Goal: Information Seeking & Learning: Learn about a topic

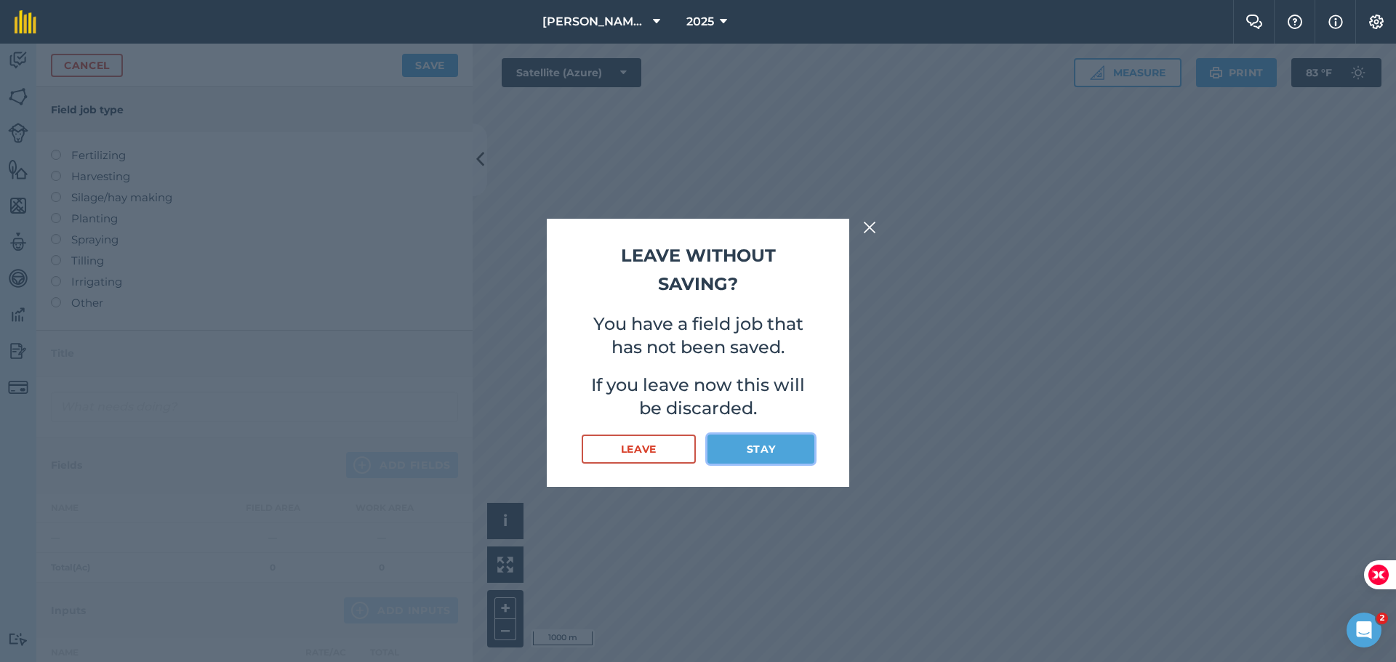
click at [747, 446] on button "Stay" at bounding box center [760, 449] width 107 height 29
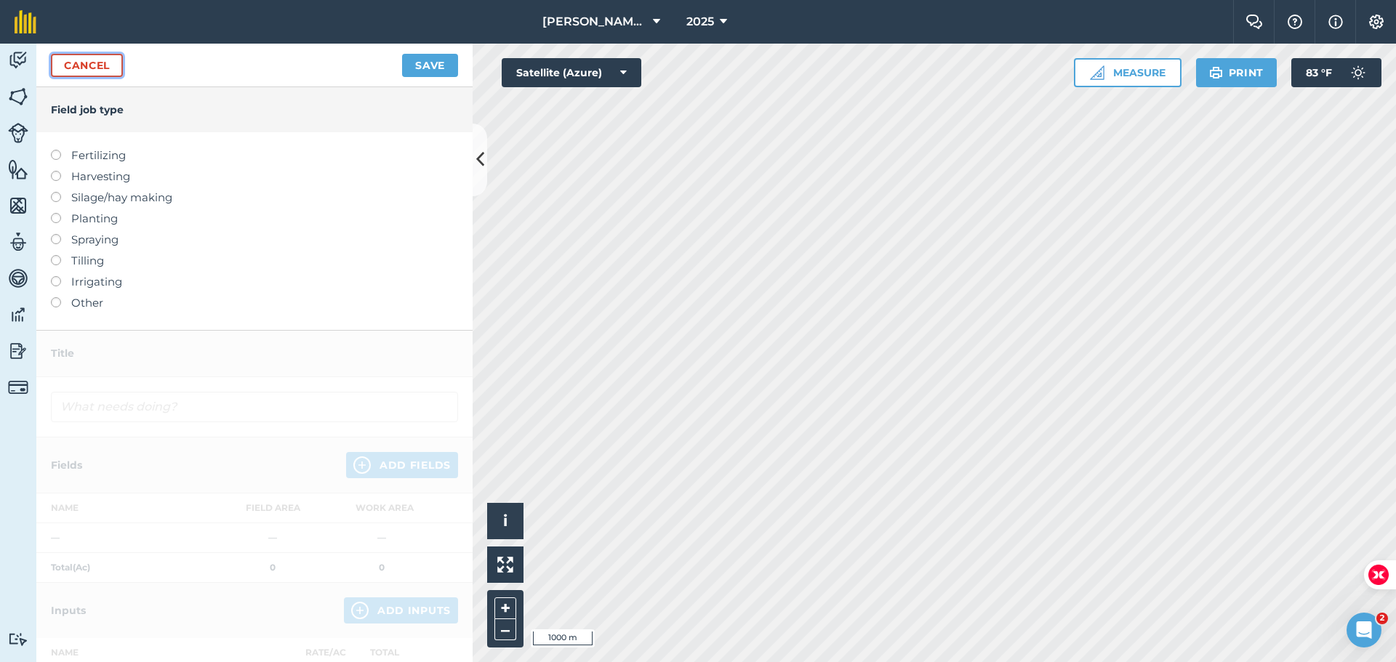
click at [93, 61] on link "Cancel" at bounding box center [87, 65] width 72 height 23
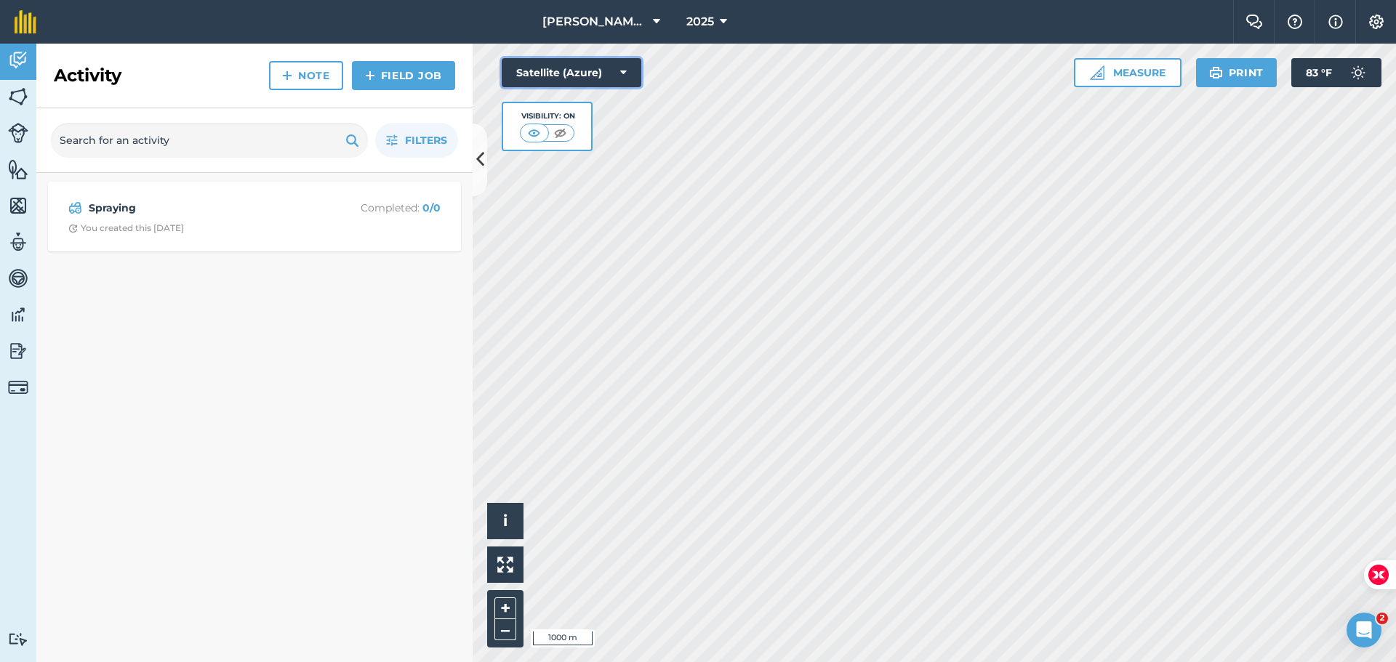
click at [553, 74] on button "Satellite (Azure)" at bounding box center [572, 72] width 140 height 29
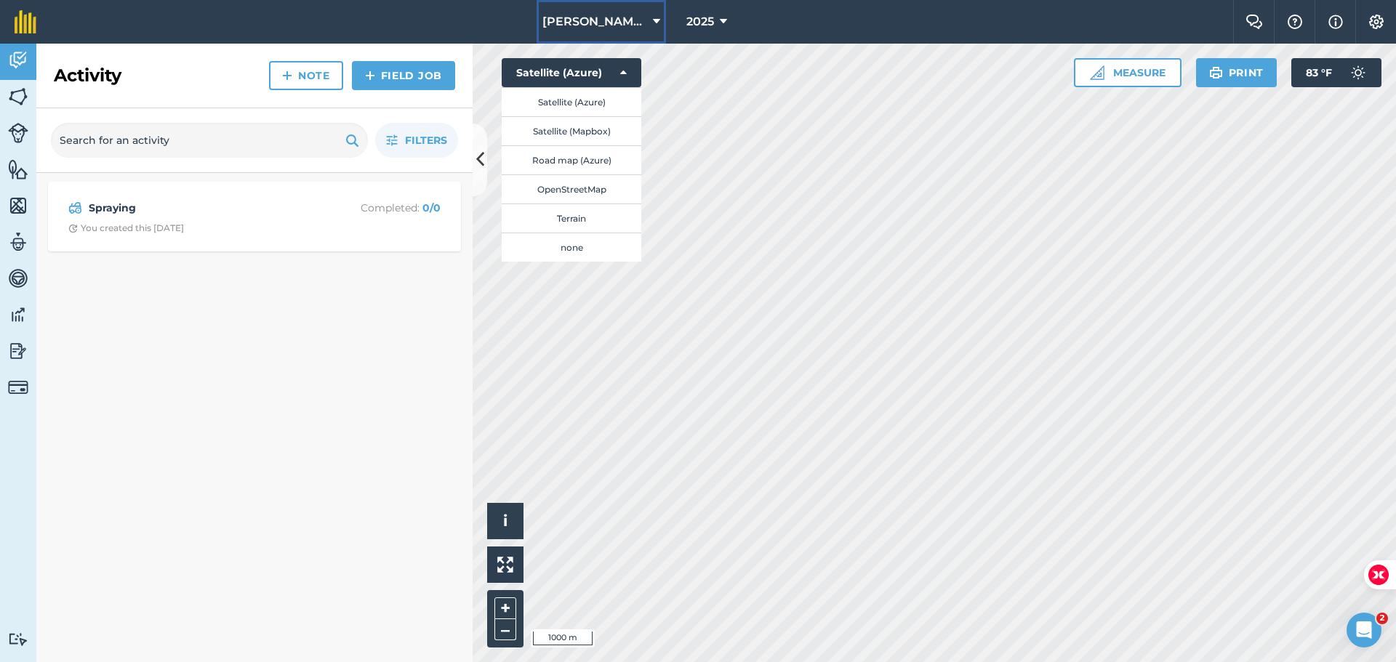
click at [622, 25] on span "[PERSON_NAME] [PERSON_NAME] Farms" at bounding box center [594, 21] width 105 height 17
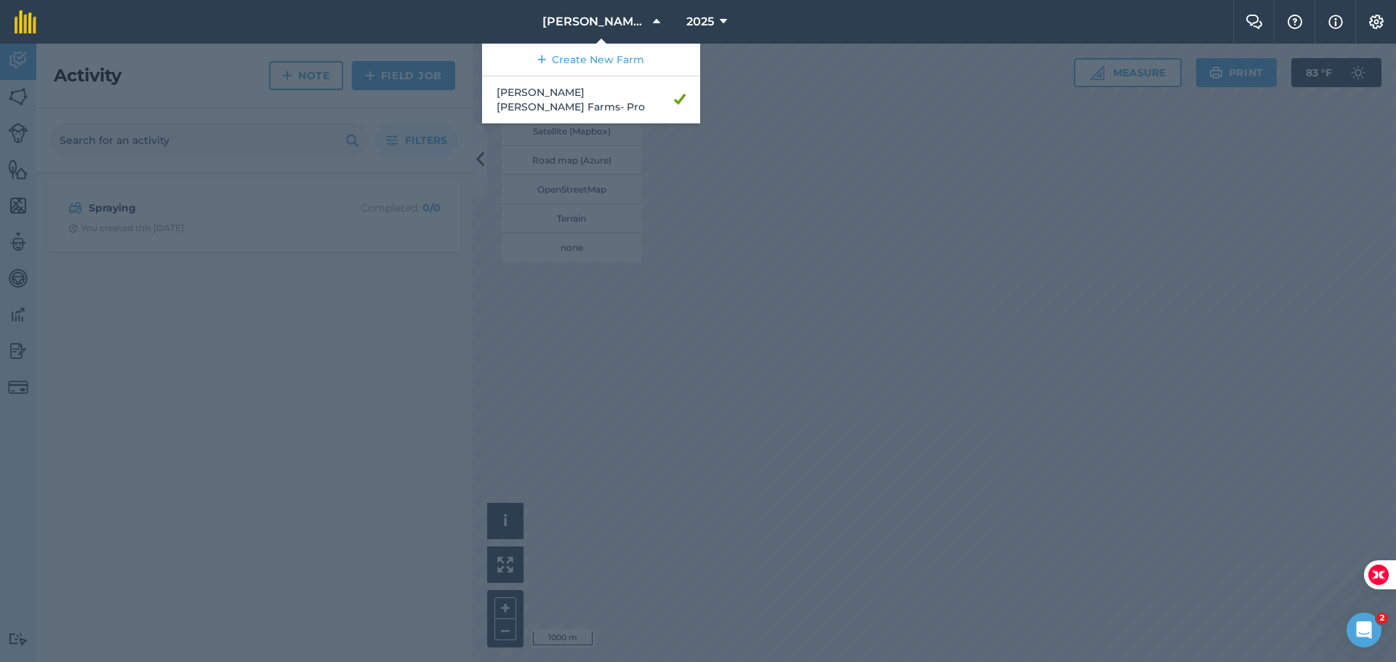
click at [650, 173] on div at bounding box center [698, 353] width 1396 height 619
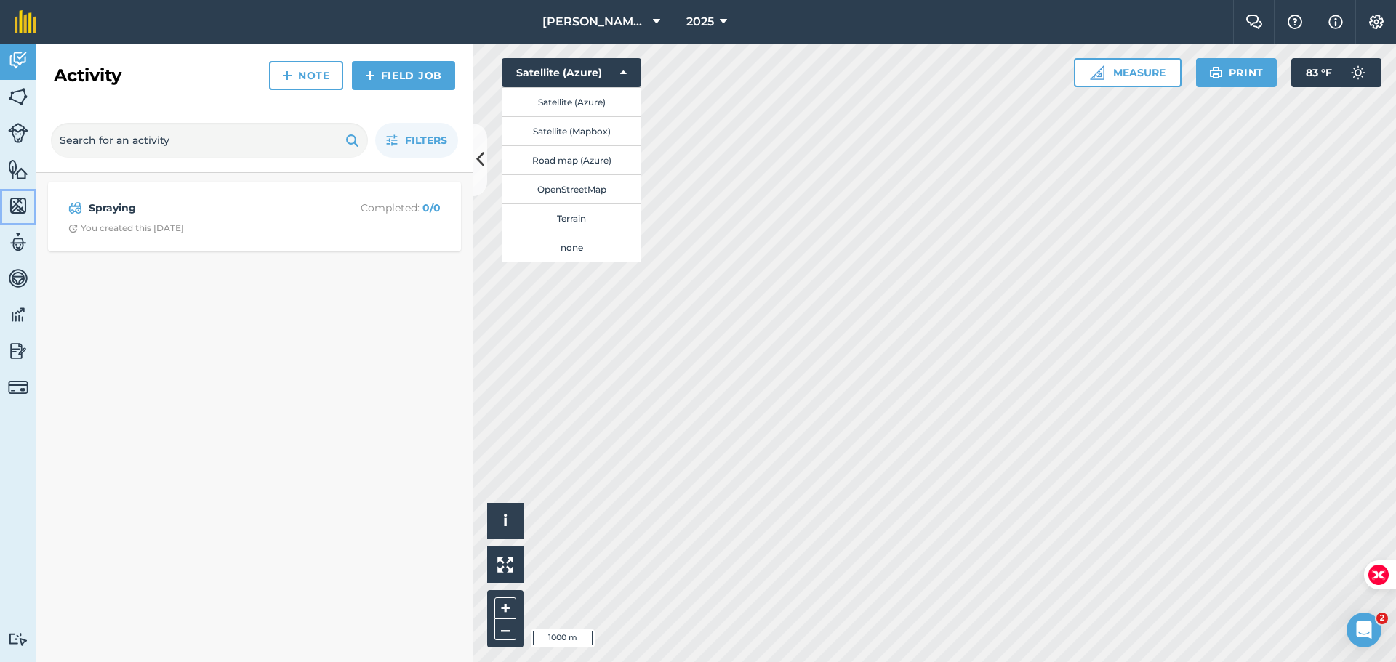
click at [19, 203] on img at bounding box center [18, 206] width 20 height 22
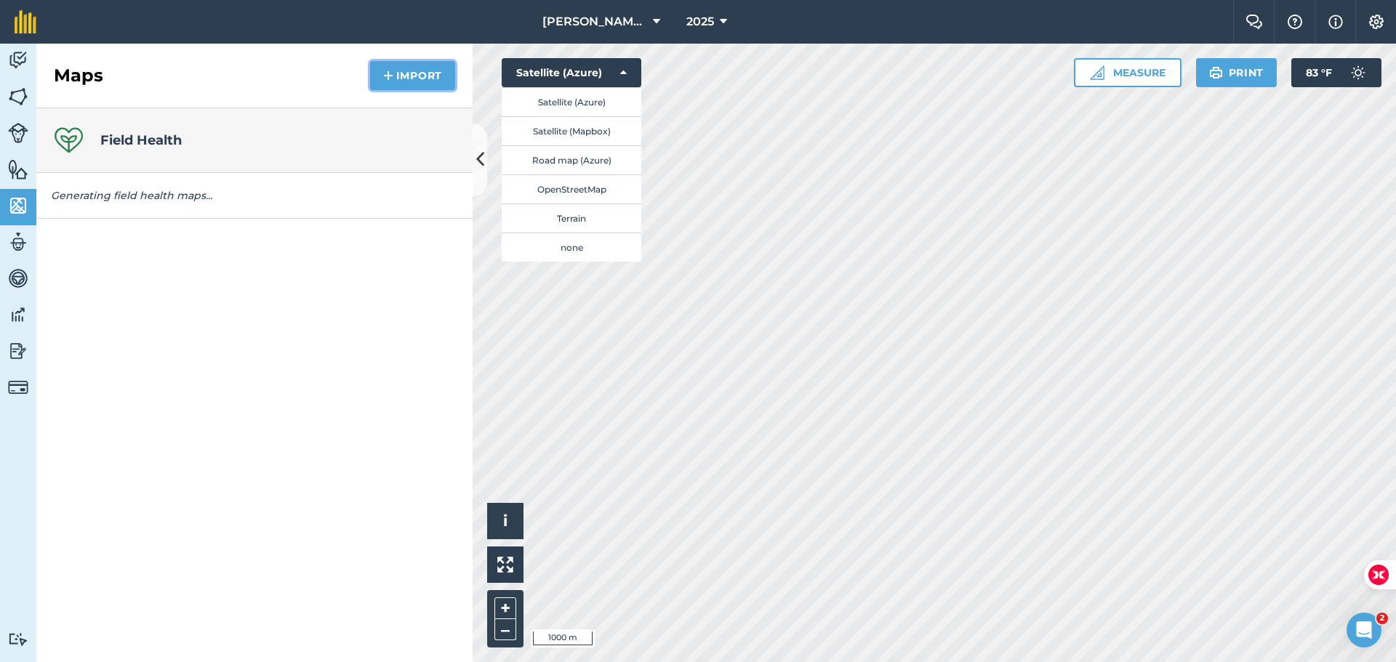
click at [422, 71] on button "Import" at bounding box center [412, 75] width 85 height 29
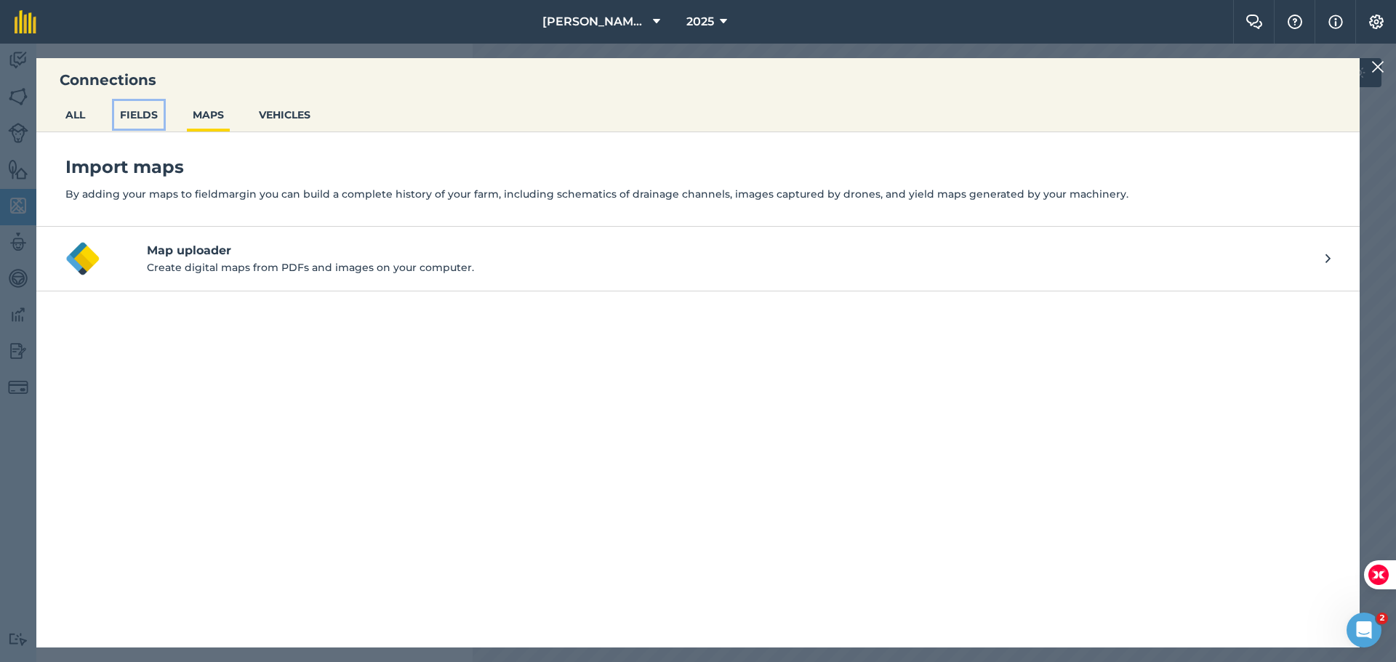
click at [157, 105] on button "FIELDS" at bounding box center [138, 115] width 49 height 28
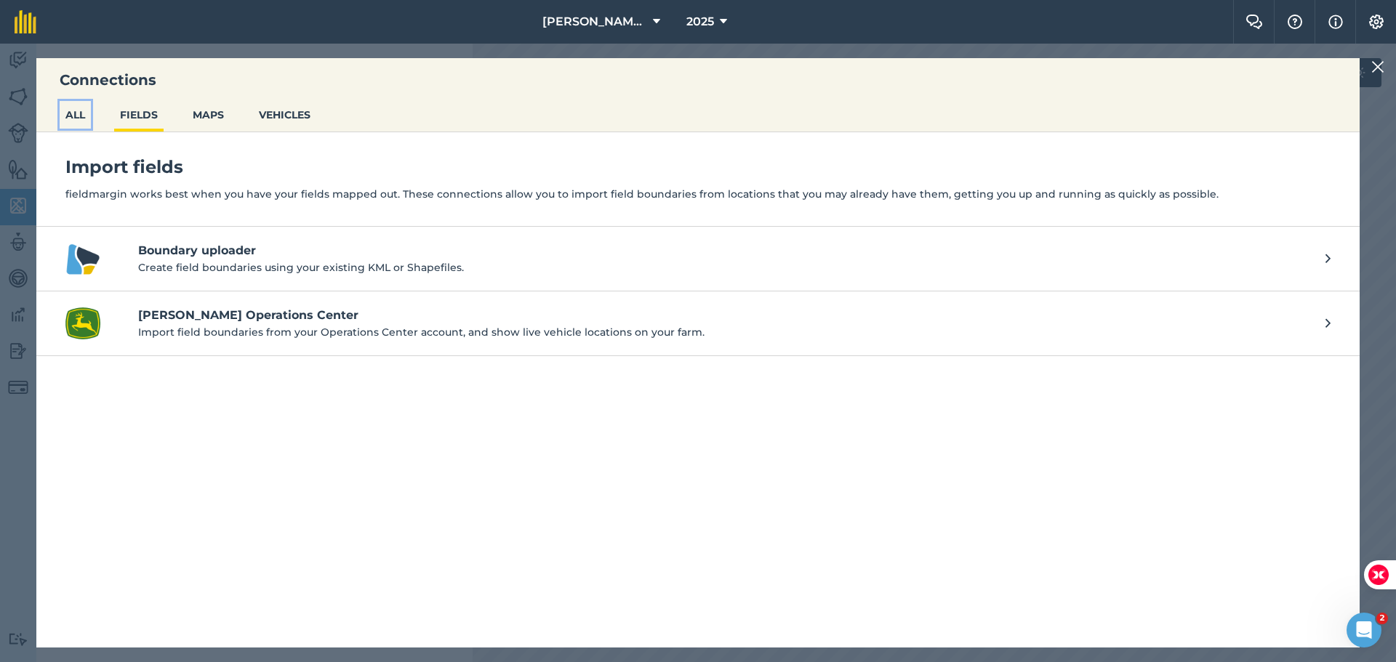
click at [83, 116] on button "ALL" at bounding box center [75, 115] width 31 height 28
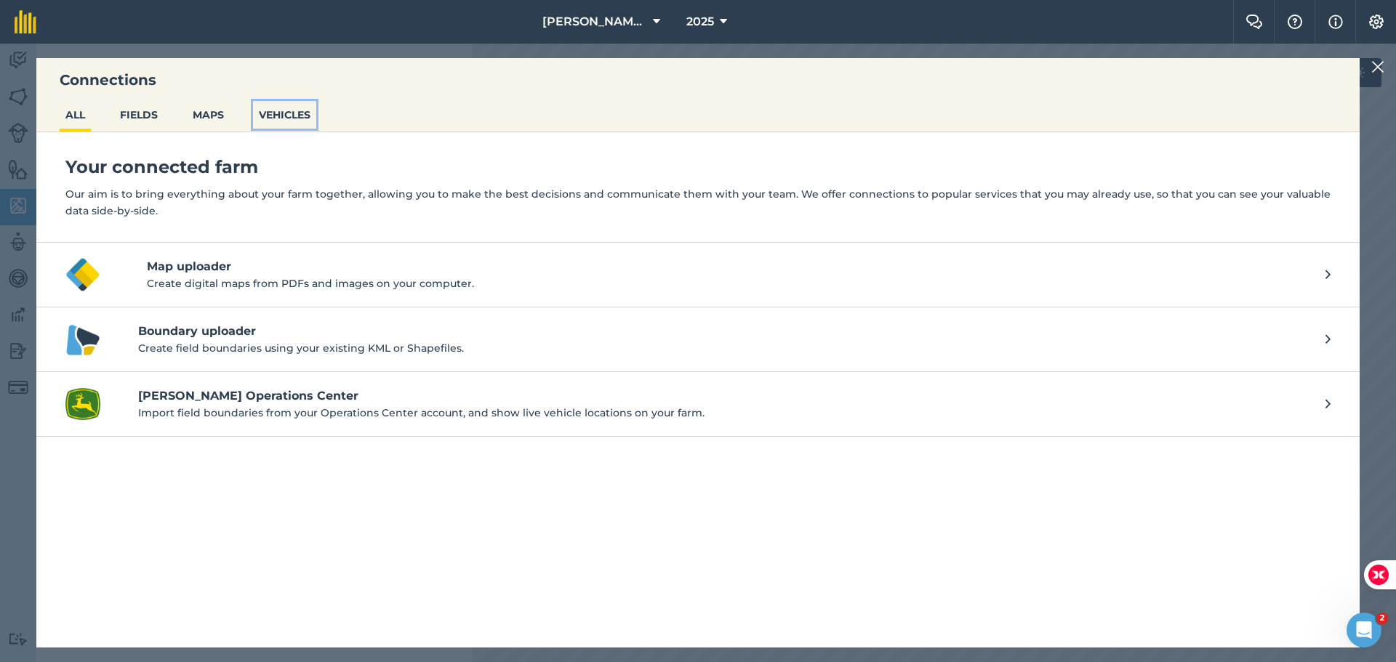
click at [286, 112] on button "VEHICLES" at bounding box center [284, 115] width 63 height 28
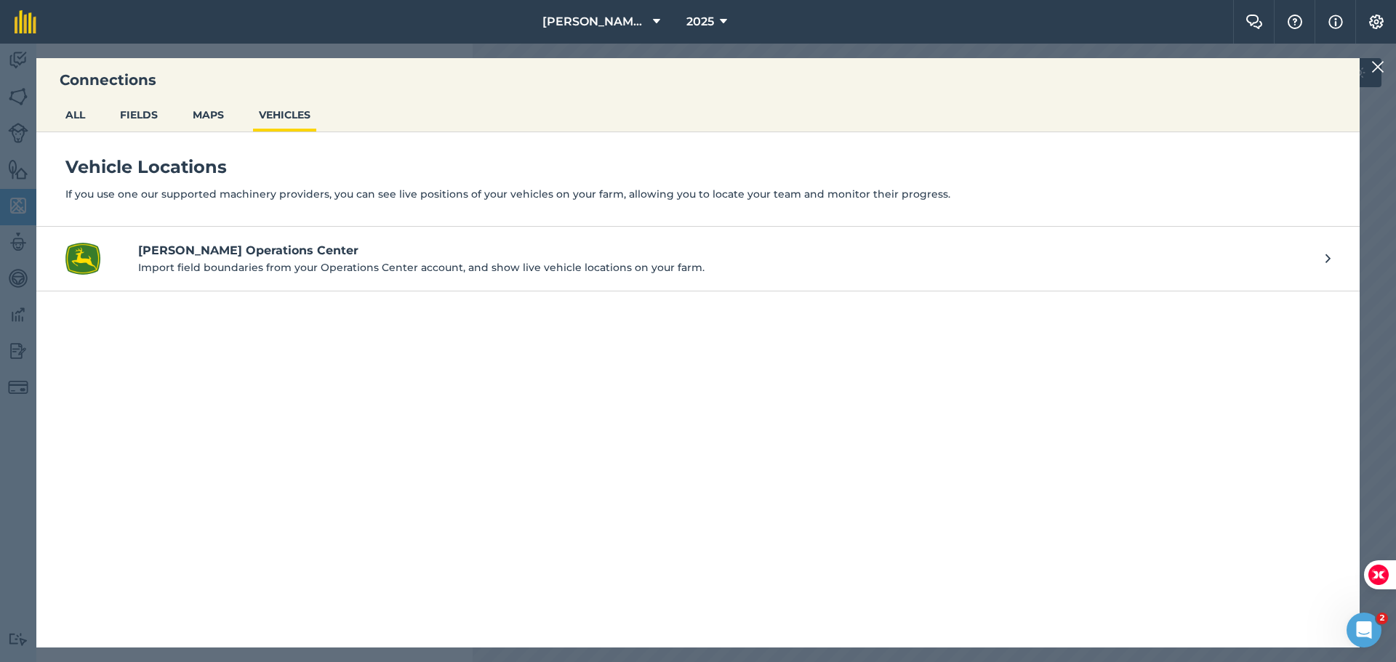
click at [1378, 64] on img at bounding box center [1377, 66] width 13 height 17
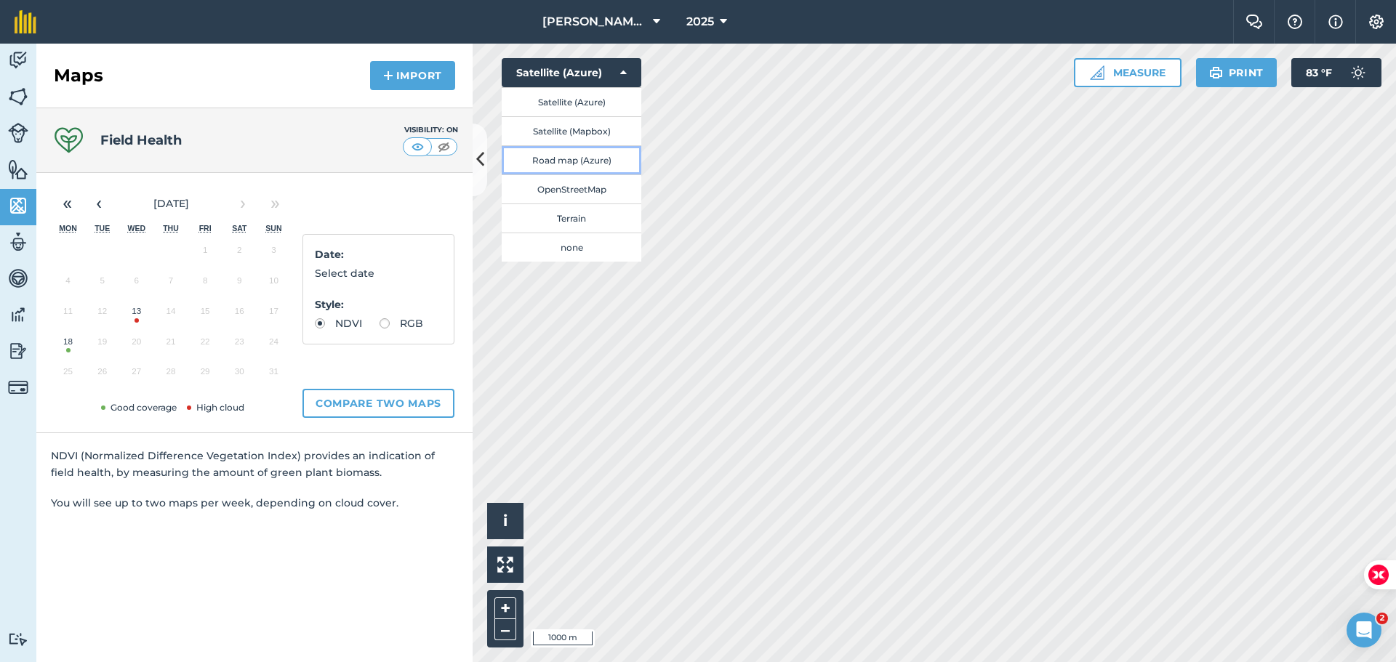
click at [541, 153] on button "Road map (Azure)" at bounding box center [572, 159] width 140 height 29
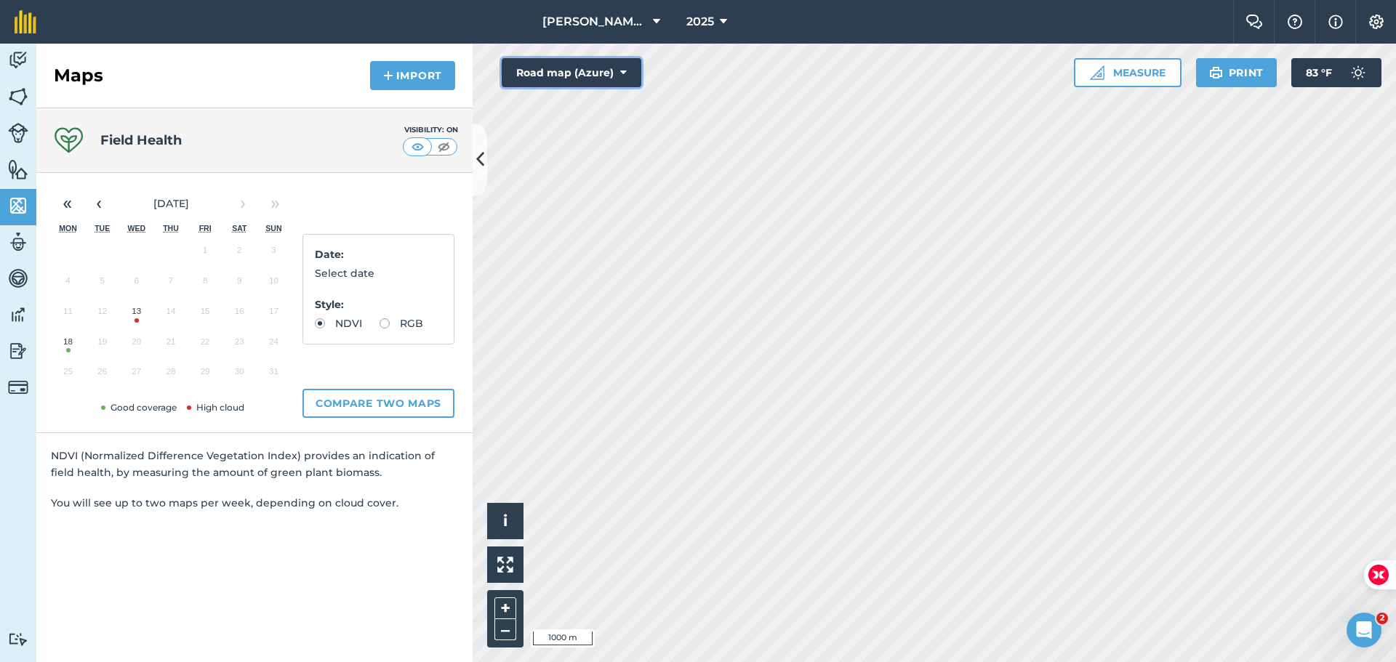
click at [575, 73] on button "Road map (Azure)" at bounding box center [572, 72] width 140 height 29
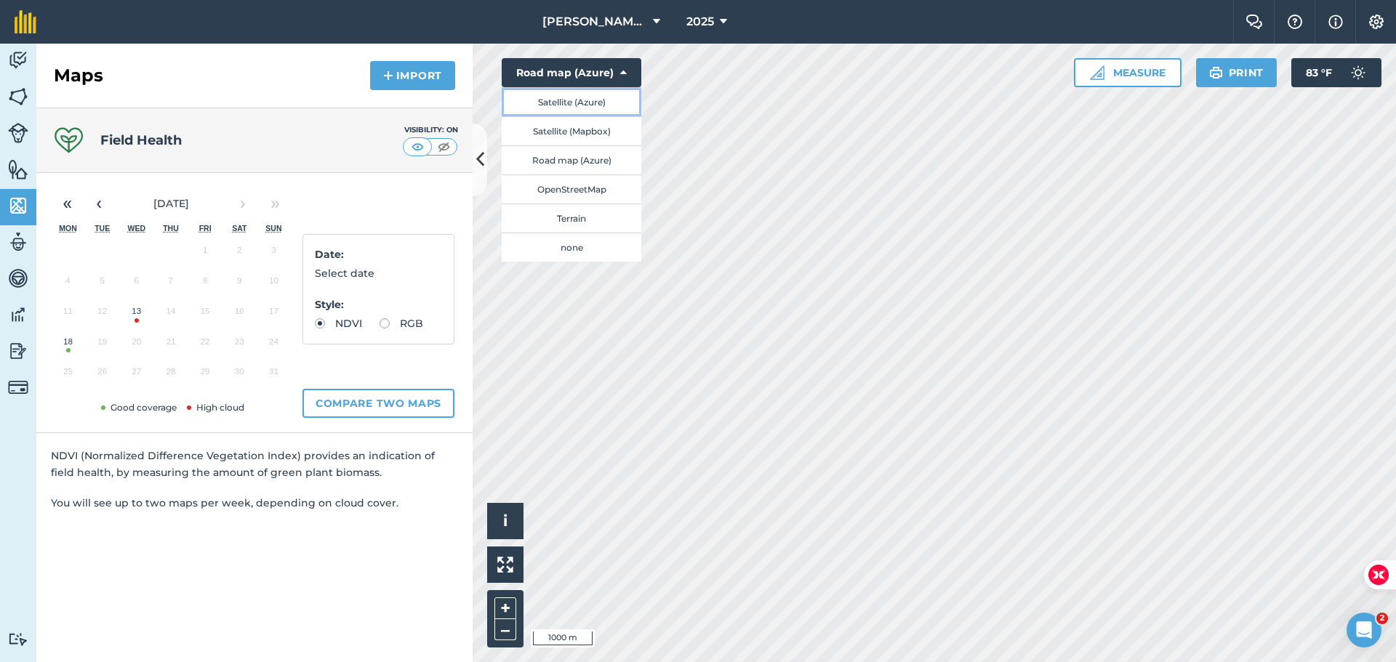
click at [570, 103] on button "Satellite (Azure)" at bounding box center [572, 101] width 140 height 29
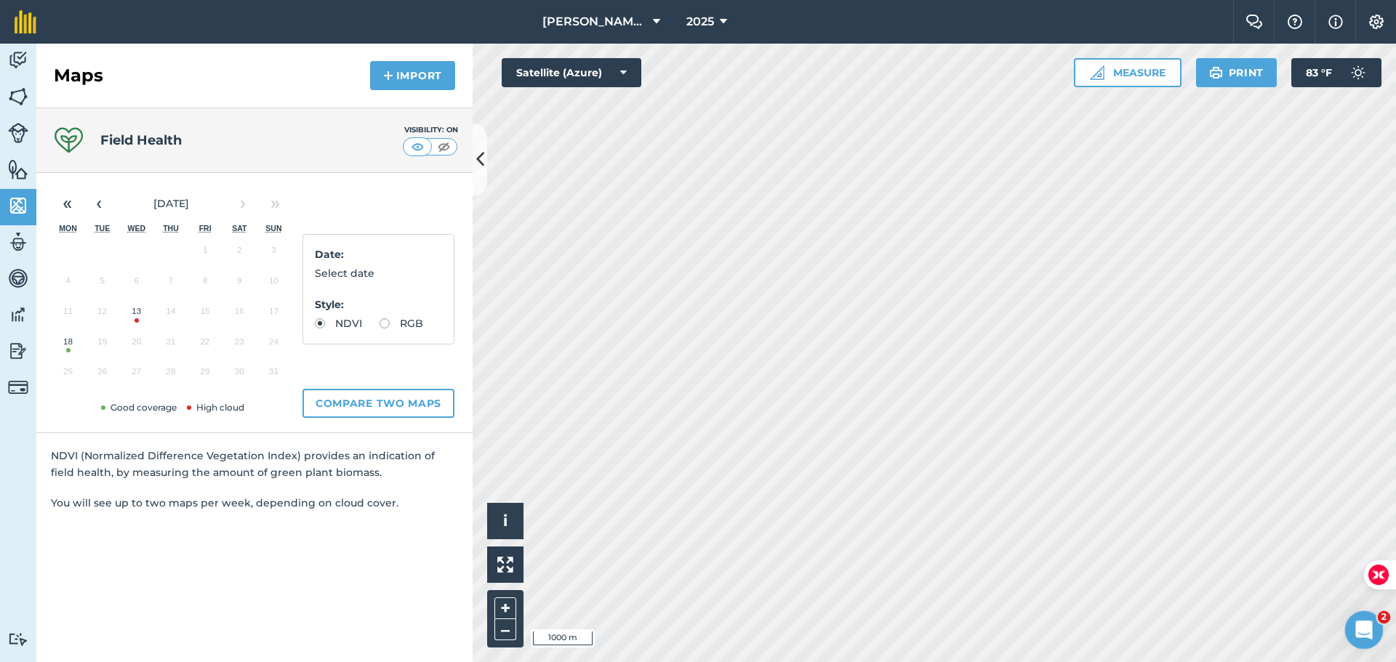
click at [1373, 633] on div "Open Intercom Messenger" at bounding box center [1362, 628] width 48 height 48
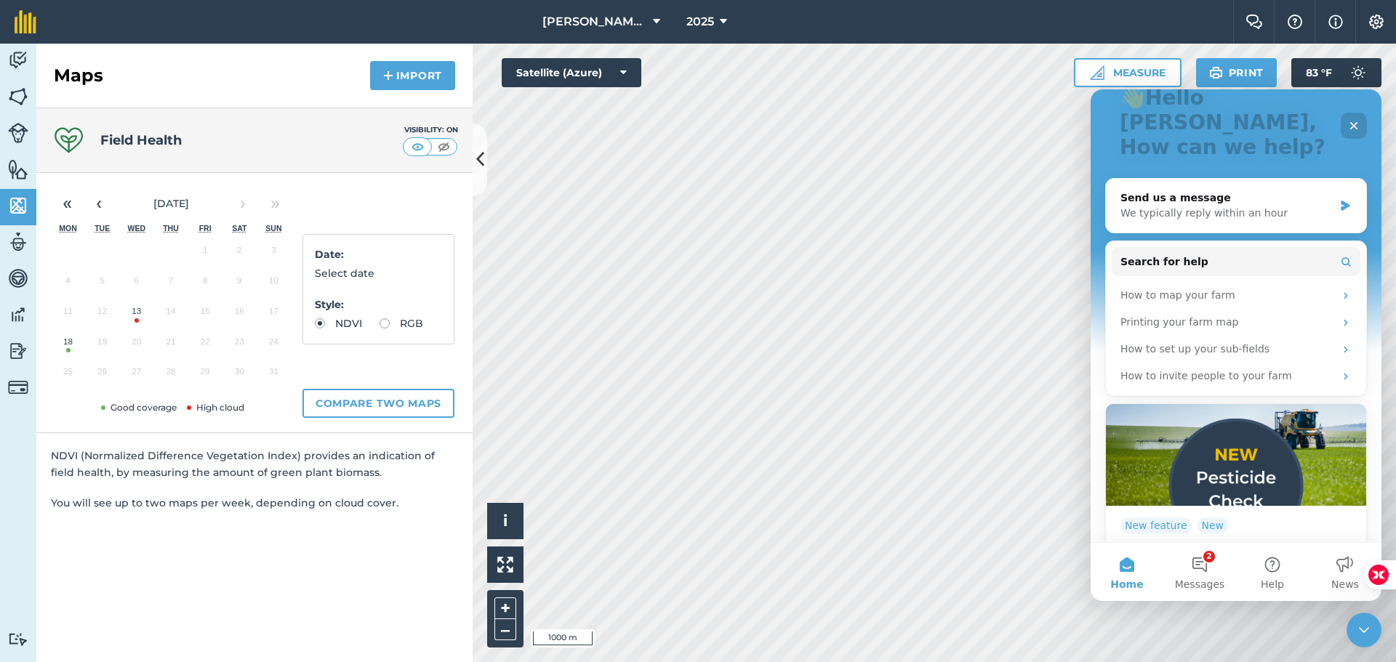
scroll to position [135, 0]
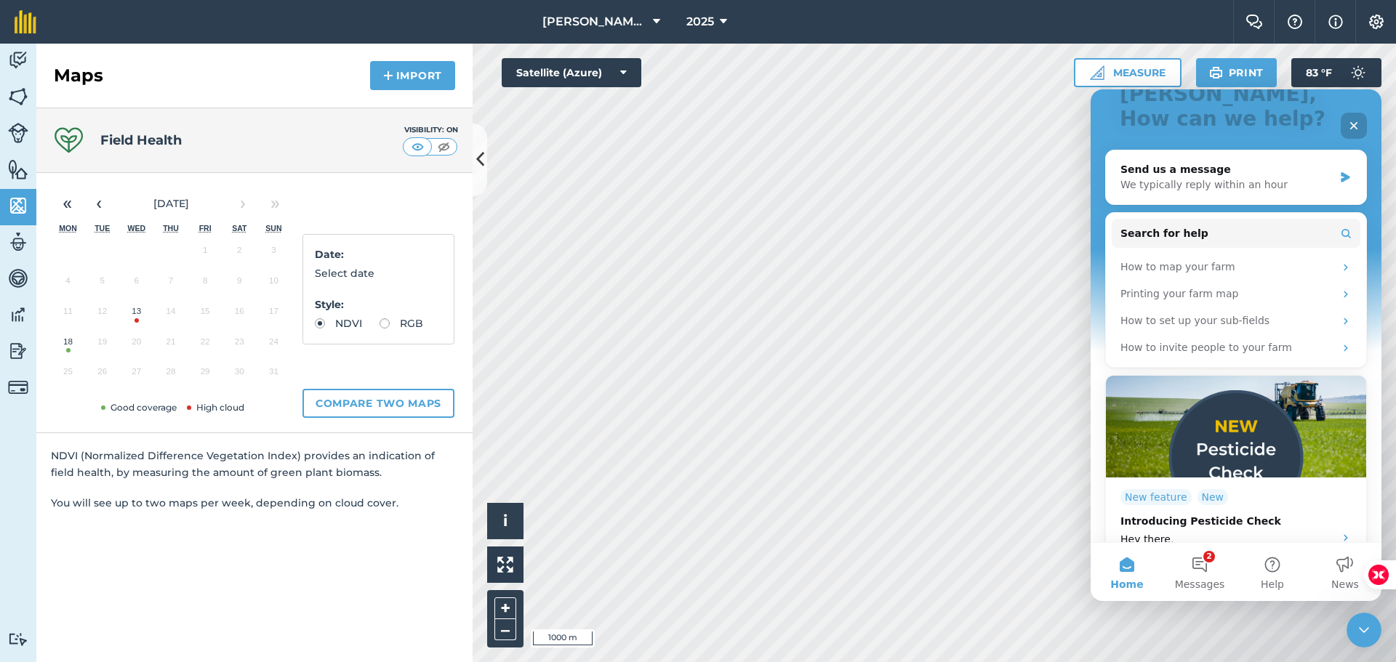
click at [1358, 124] on icon "Close" at bounding box center [1354, 126] width 12 height 12
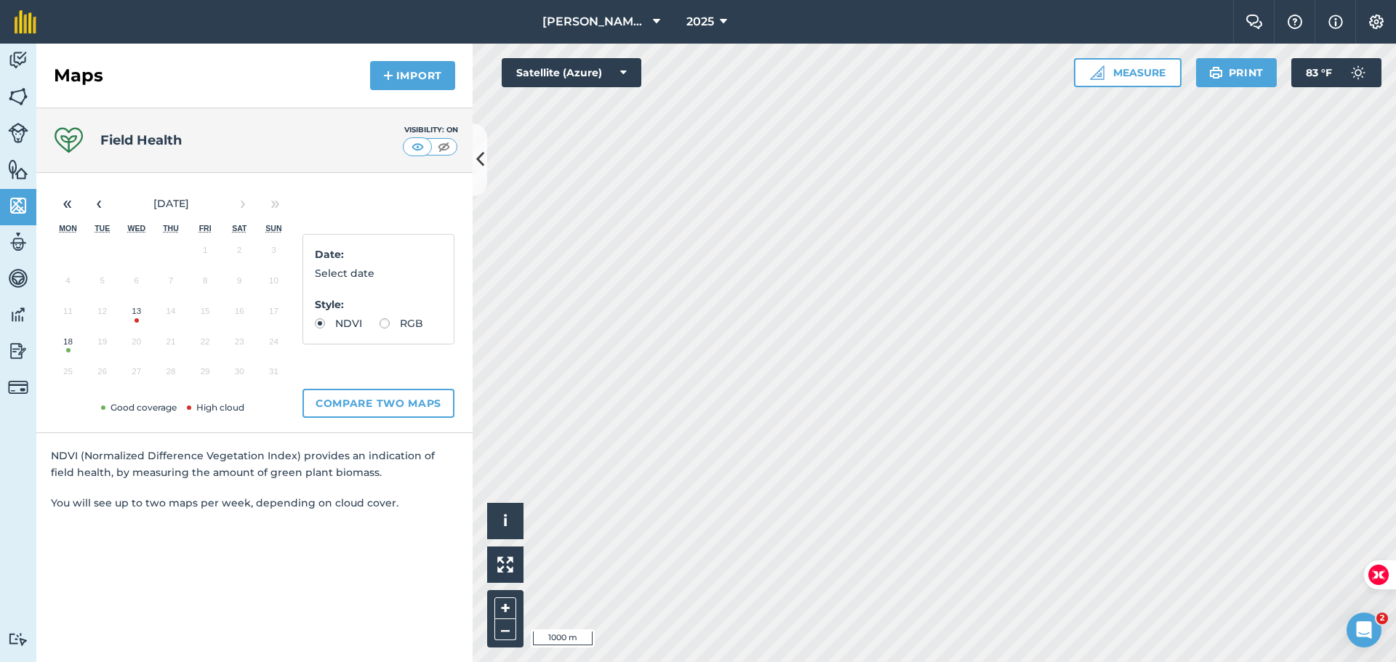
scroll to position [0, 0]
click at [20, 242] on img at bounding box center [18, 242] width 20 height 22
select select "MEMBER"
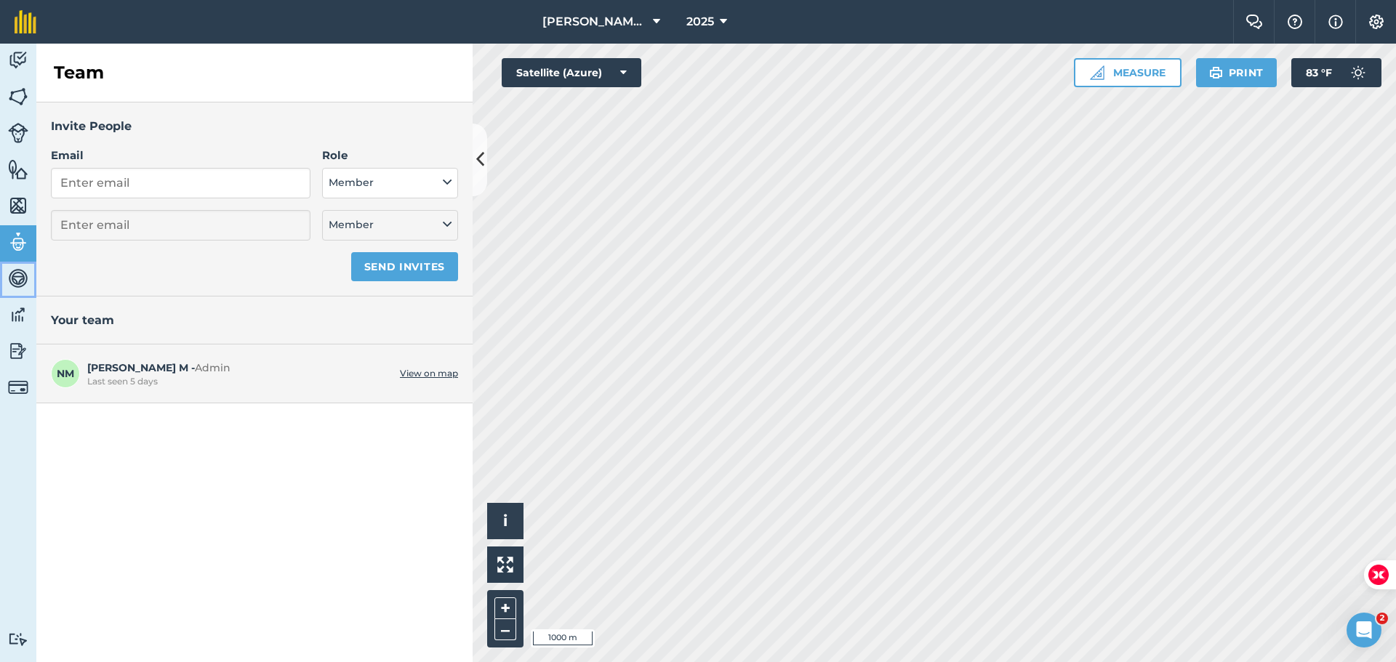
click at [12, 272] on img at bounding box center [18, 279] width 20 height 22
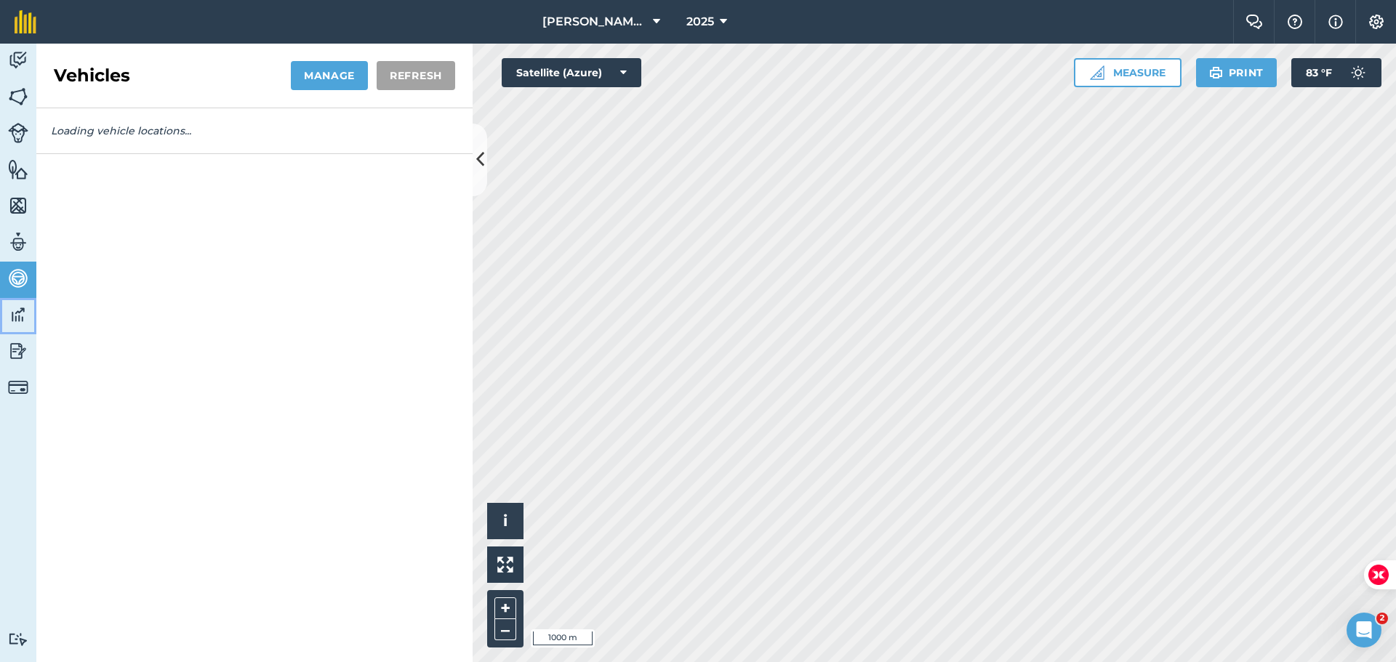
click at [9, 307] on link "Data" at bounding box center [18, 316] width 36 height 36
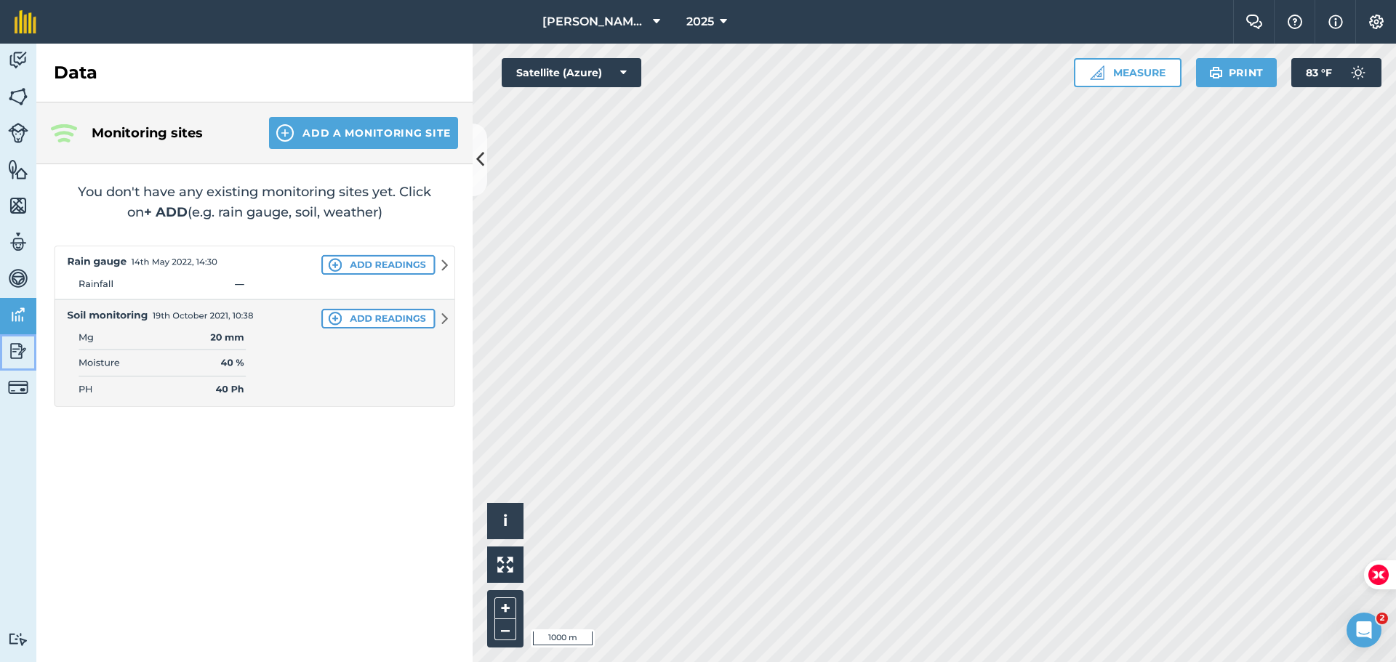
click at [18, 348] on img at bounding box center [18, 351] width 20 height 22
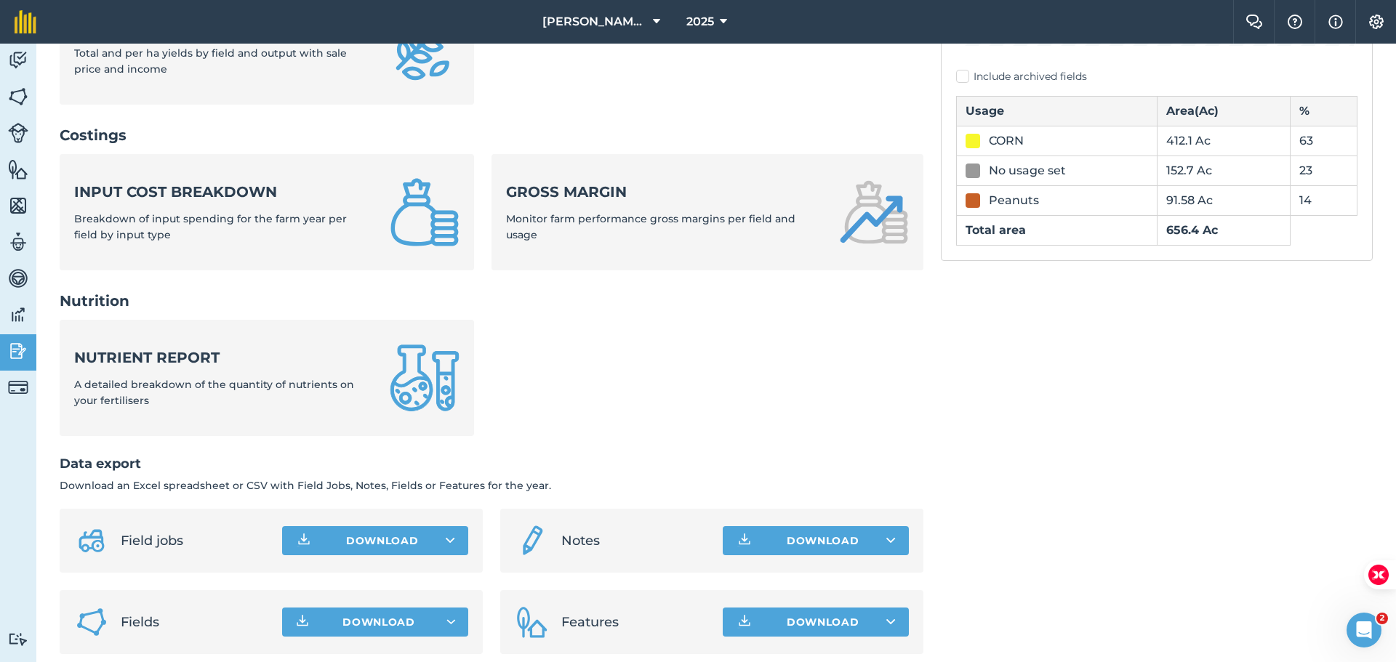
scroll to position [483, 0]
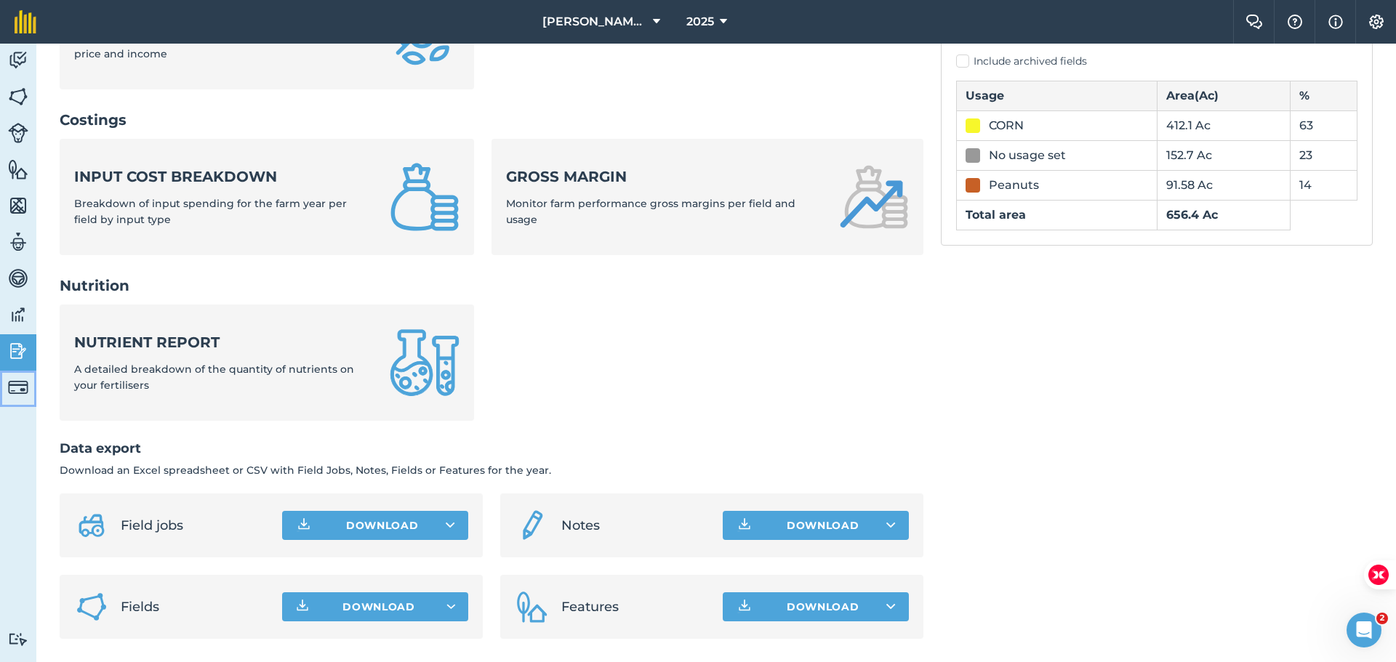
click at [20, 381] on img at bounding box center [18, 387] width 20 height 20
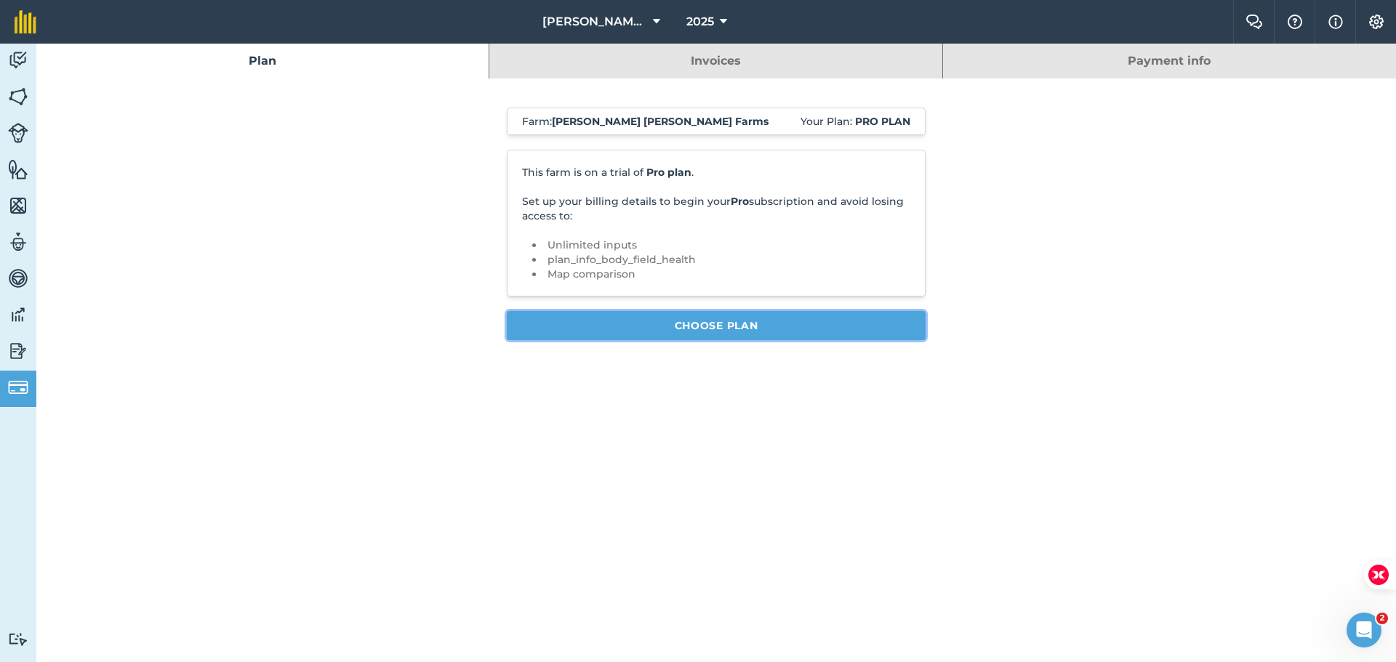
click at [611, 326] on link "Choose Plan" at bounding box center [716, 325] width 419 height 29
click at [613, 243] on li "Unlimited inputs" at bounding box center [727, 245] width 366 height 15
drag, startPoint x: 633, startPoint y: 185, endPoint x: 675, endPoint y: 134, distance: 65.6
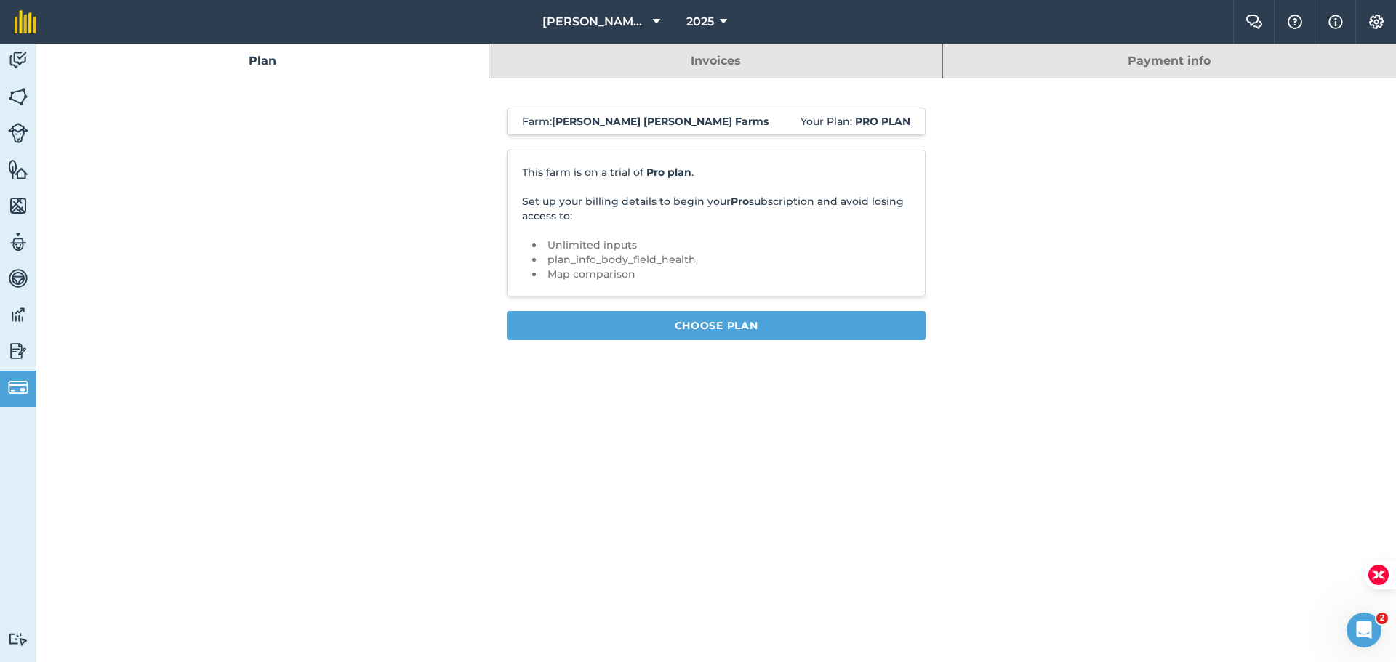
click at [635, 183] on div "This farm is on a trial of Pro plan . Set up your billing details to begin your…" at bounding box center [716, 223] width 419 height 147
click at [705, 126] on div "Farm : [PERSON_NAME] [PERSON_NAME] Farms Your Plan: Pro plan" at bounding box center [716, 122] width 419 height 28
drag, startPoint x: 830, startPoint y: 123, endPoint x: 854, endPoint y: 121, distance: 24.0
click at [841, 123] on span "Your Plan: Pro plan" at bounding box center [855, 121] width 110 height 15
drag, startPoint x: 876, startPoint y: 117, endPoint x: 872, endPoint y: 99, distance: 18.5
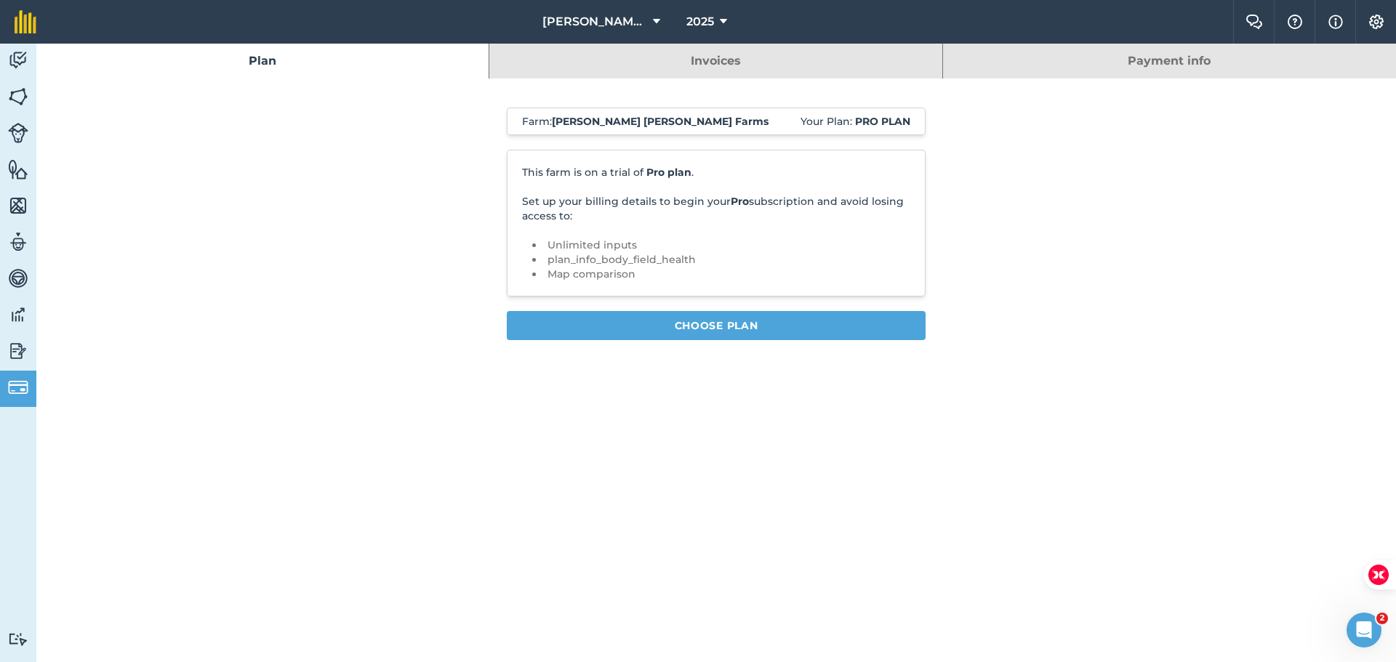
click at [876, 116] on strong "Pro plan" at bounding box center [882, 121] width 55 height 13
click at [830, 54] on link "Invoices" at bounding box center [715, 61] width 452 height 35
click at [1229, 66] on link "Payment info" at bounding box center [1169, 61] width 453 height 35
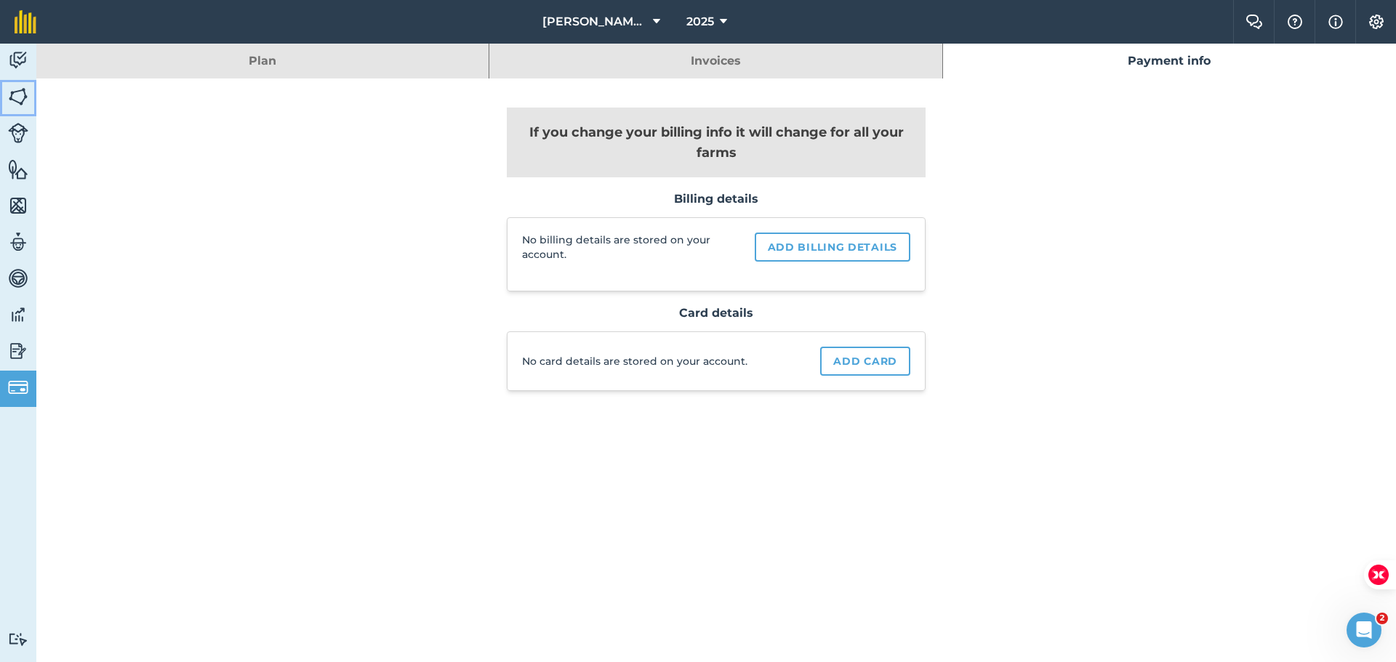
click at [28, 97] on link "Fields" at bounding box center [18, 98] width 36 height 36
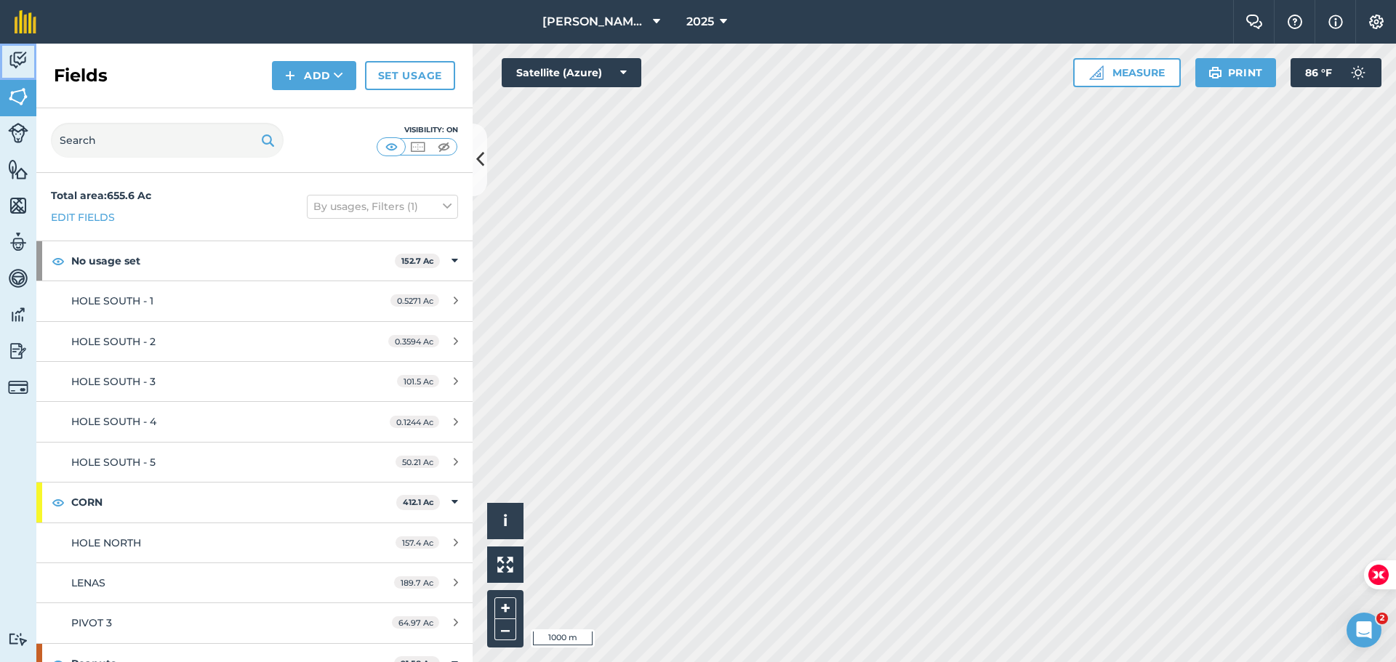
click at [16, 54] on img at bounding box center [18, 60] width 20 height 22
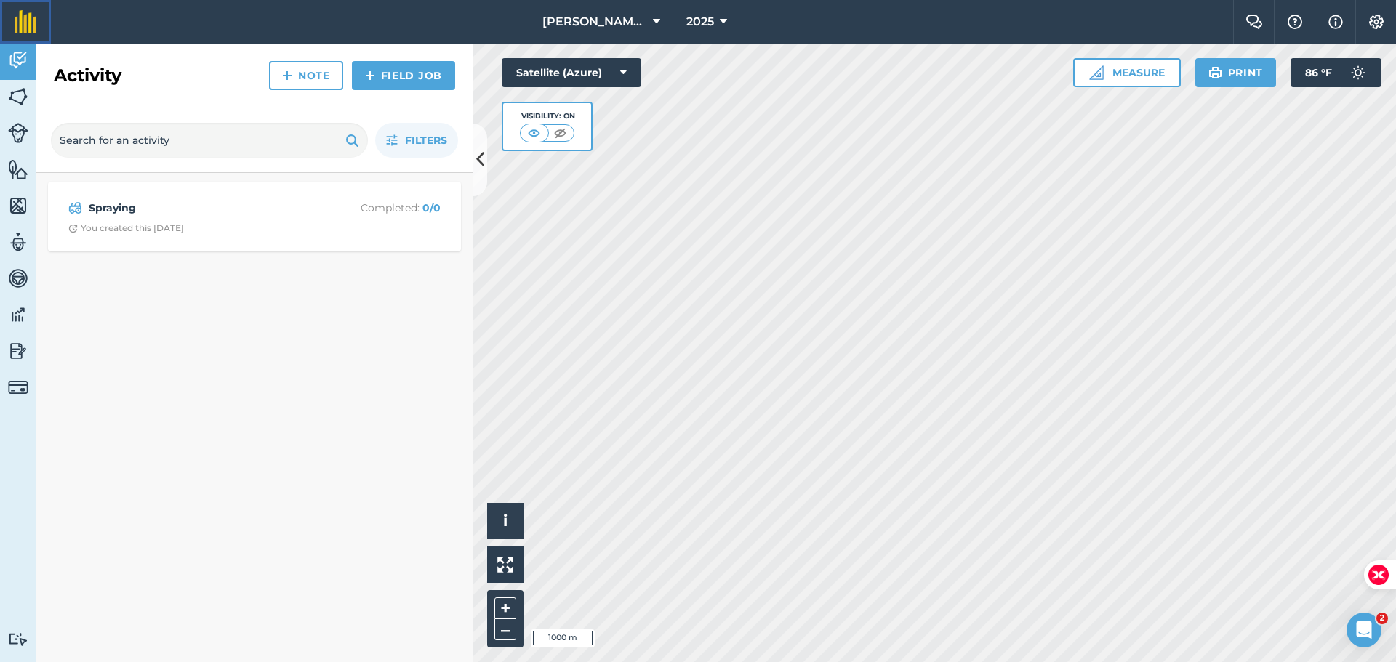
click at [15, 20] on img at bounding box center [26, 21] width 22 height 23
click at [15, 22] on img at bounding box center [26, 21] width 22 height 23
click at [1376, 22] on img at bounding box center [1376, 22] width 17 height 15
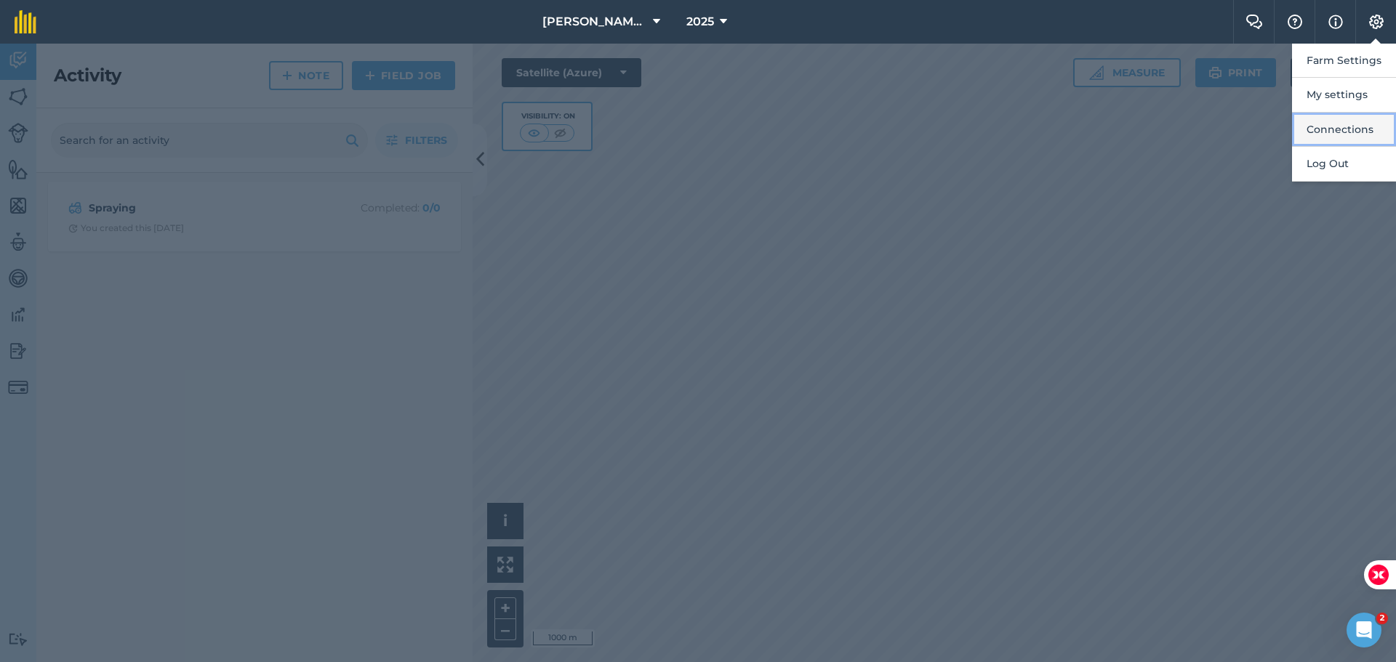
click at [1334, 126] on button "Connections" at bounding box center [1344, 130] width 104 height 34
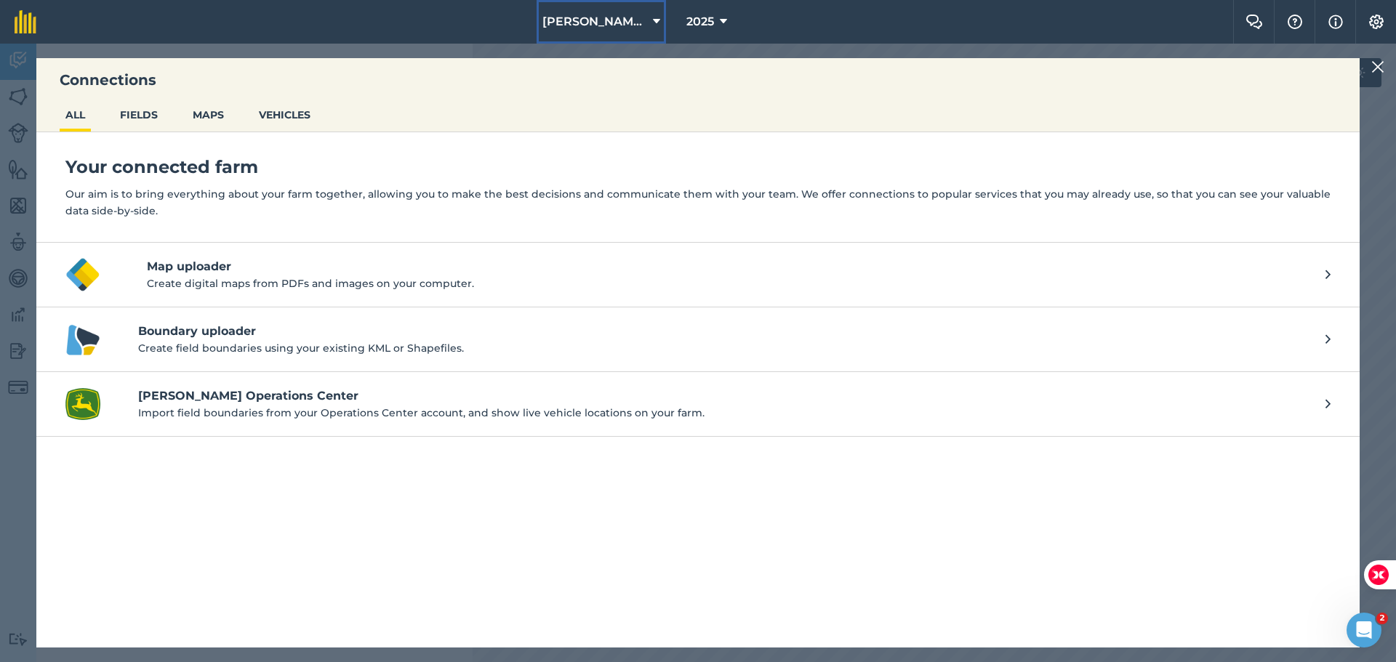
click at [624, 22] on span "[PERSON_NAME] [PERSON_NAME] Farms" at bounding box center [594, 21] width 105 height 17
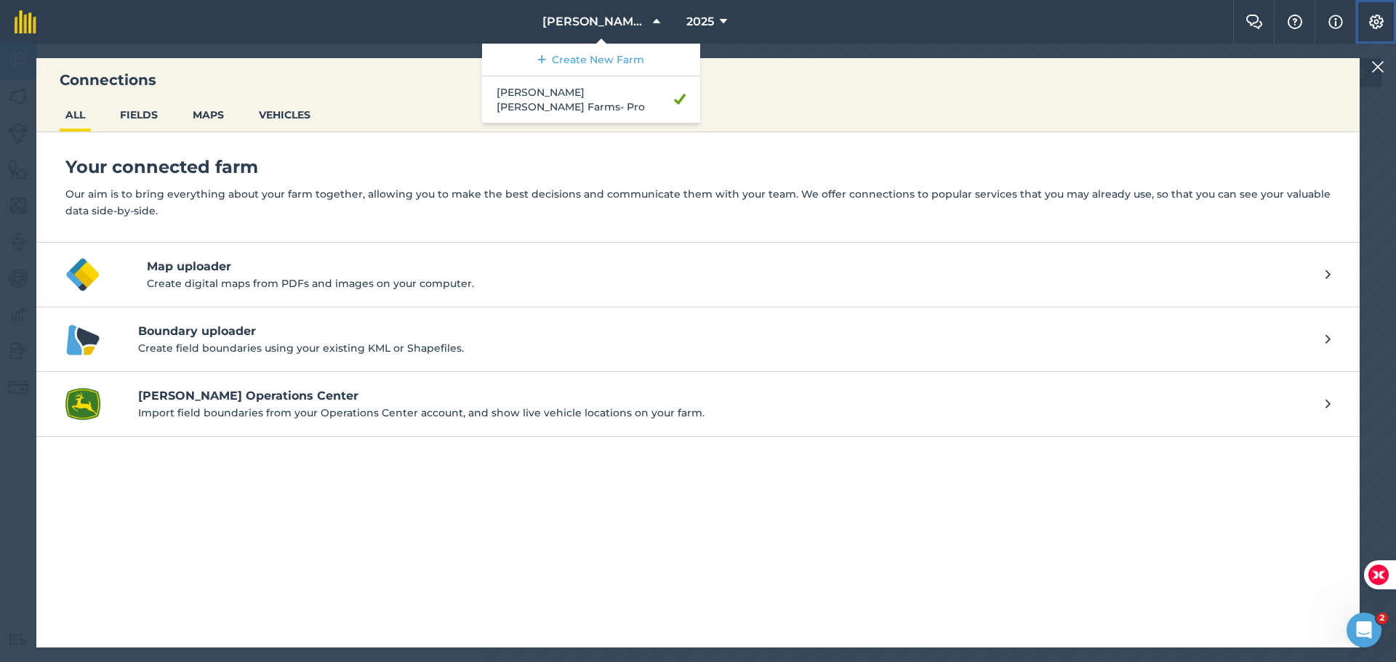
click at [1374, 19] on img at bounding box center [1376, 22] width 17 height 15
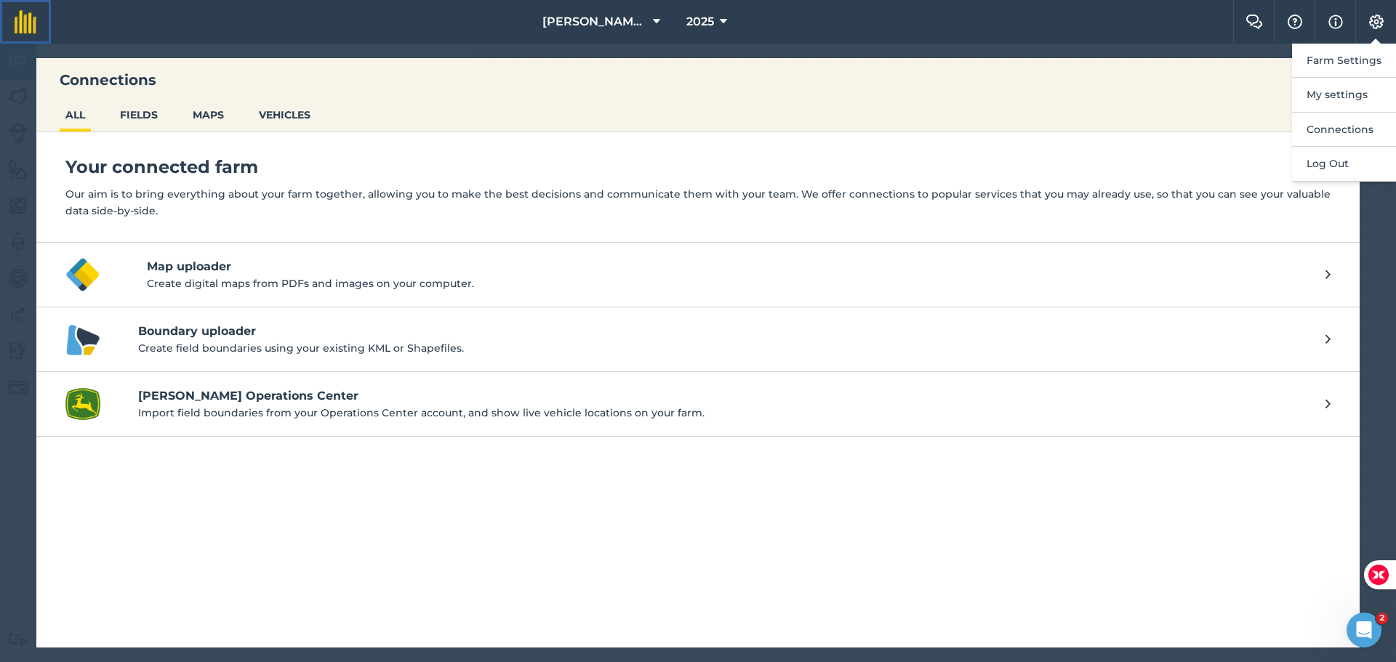
click at [21, 9] on link at bounding box center [25, 22] width 51 height 44
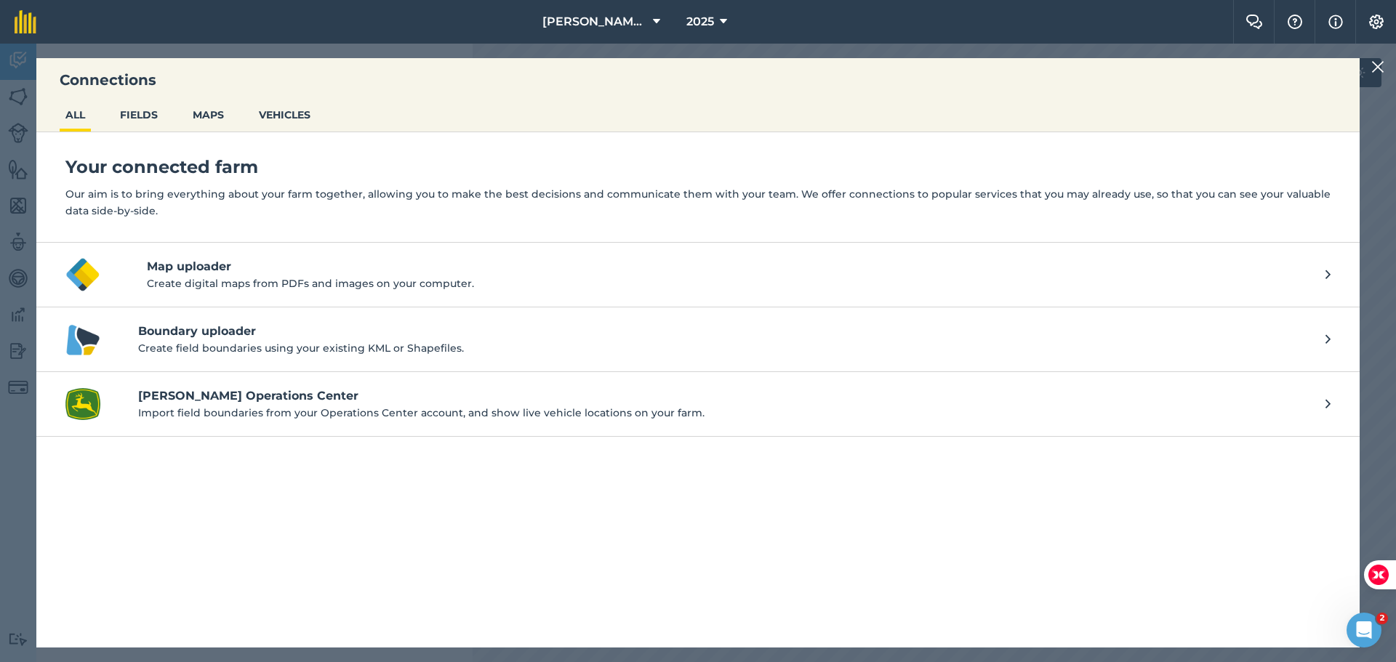
click at [1379, 75] on img at bounding box center [1377, 66] width 13 height 17
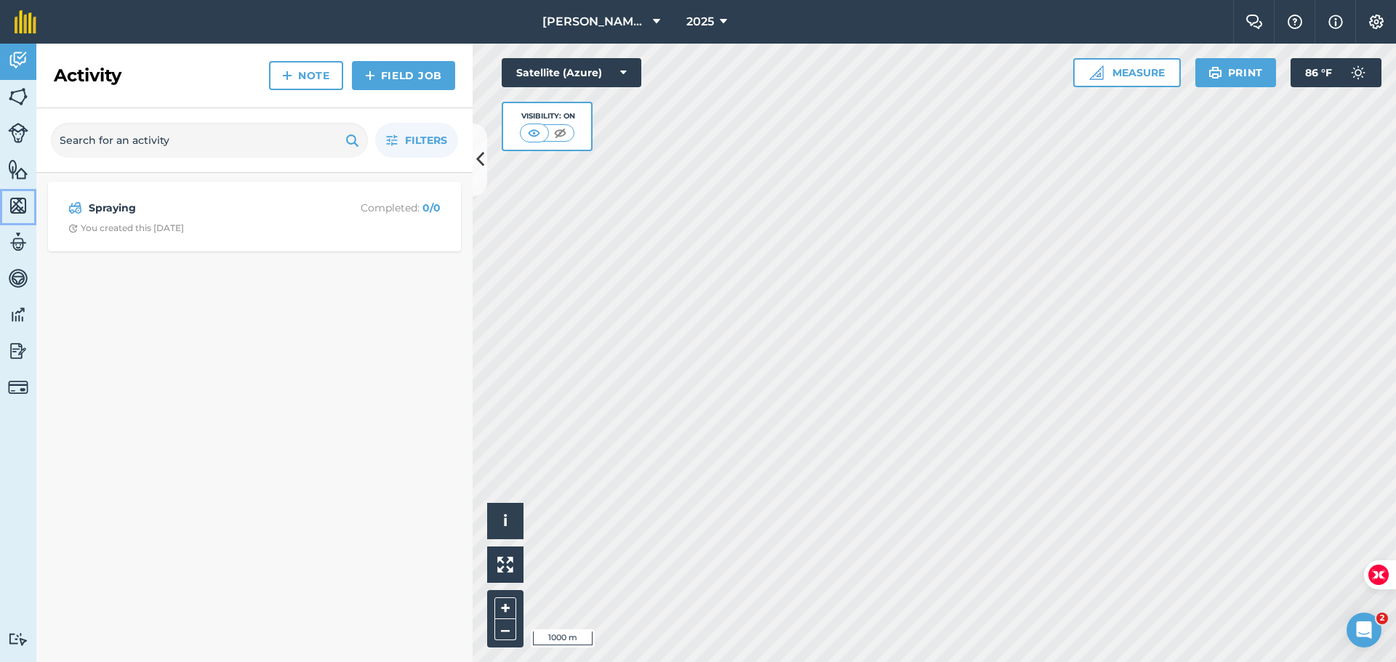
click at [17, 202] on img at bounding box center [18, 206] width 20 height 22
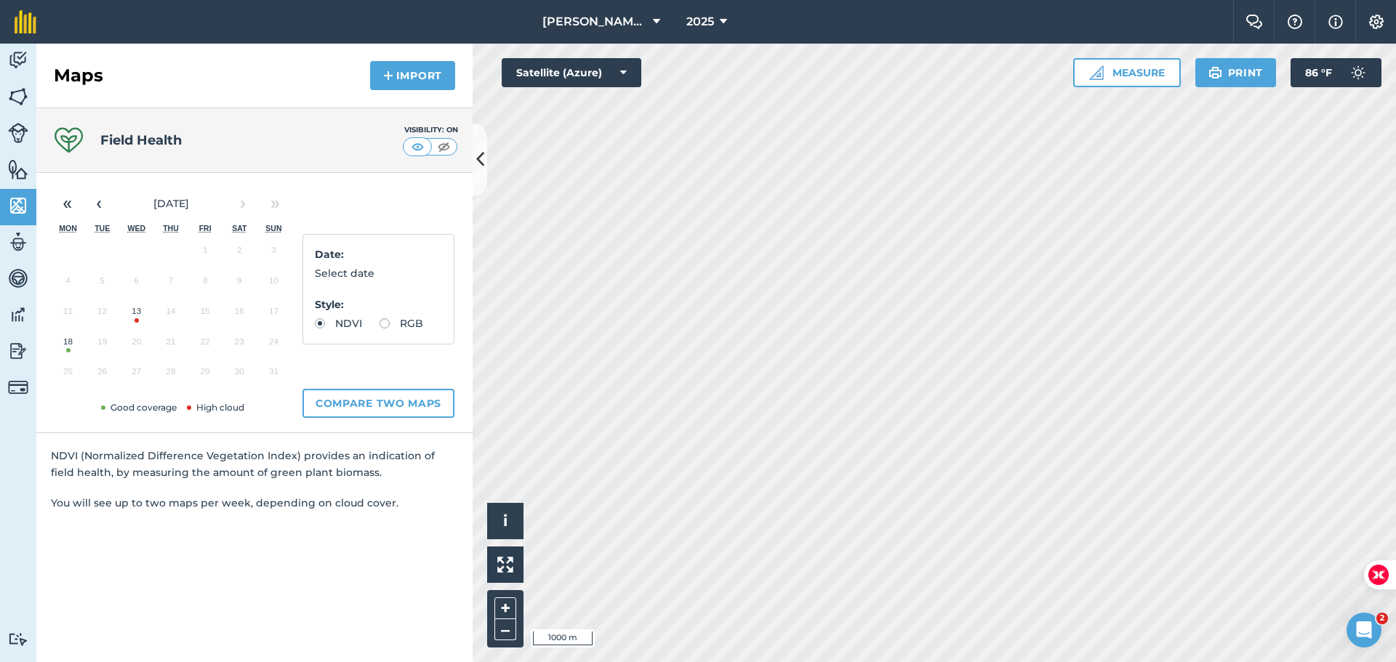
click at [383, 324] on label "RGB" at bounding box center [402, 323] width 44 height 10
radio input "true"
click at [315, 322] on div "Date : Select date Style : NDVI RGB" at bounding box center [378, 289] width 152 height 111
click at [358, 400] on button "Compare two maps" at bounding box center [378, 403] width 152 height 29
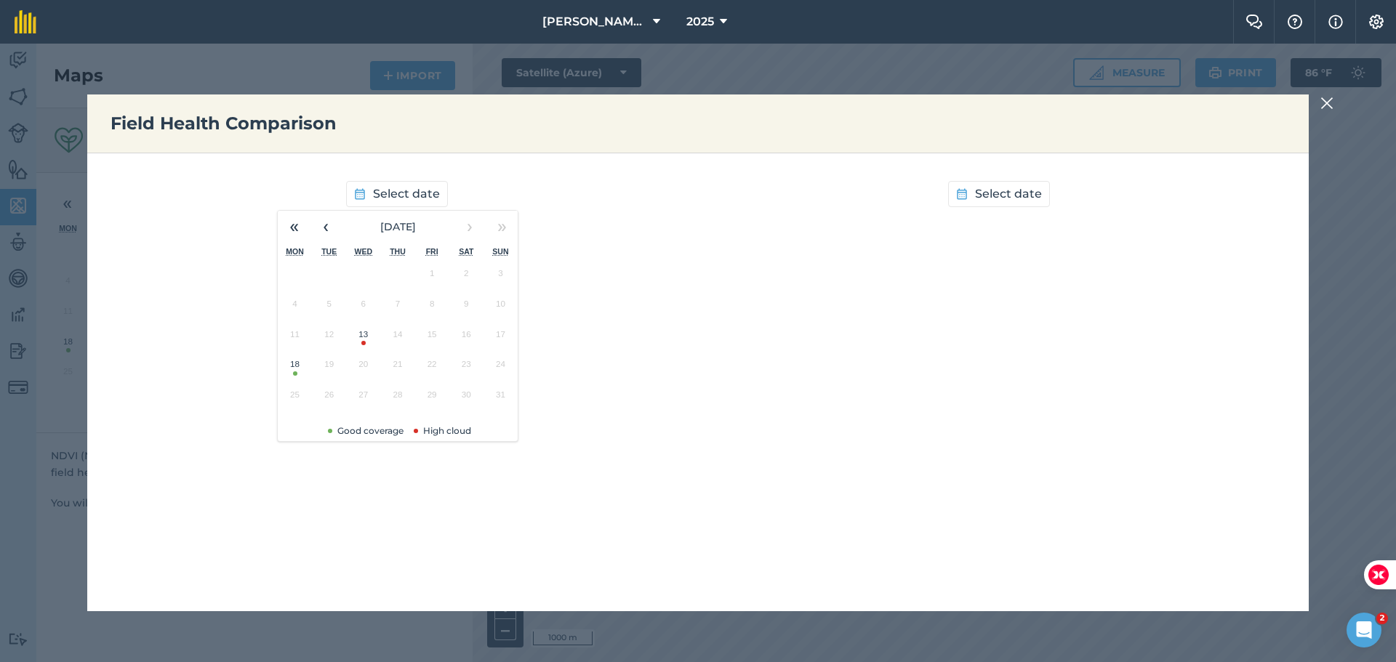
click at [365, 343] on button "13" at bounding box center [363, 338] width 34 height 31
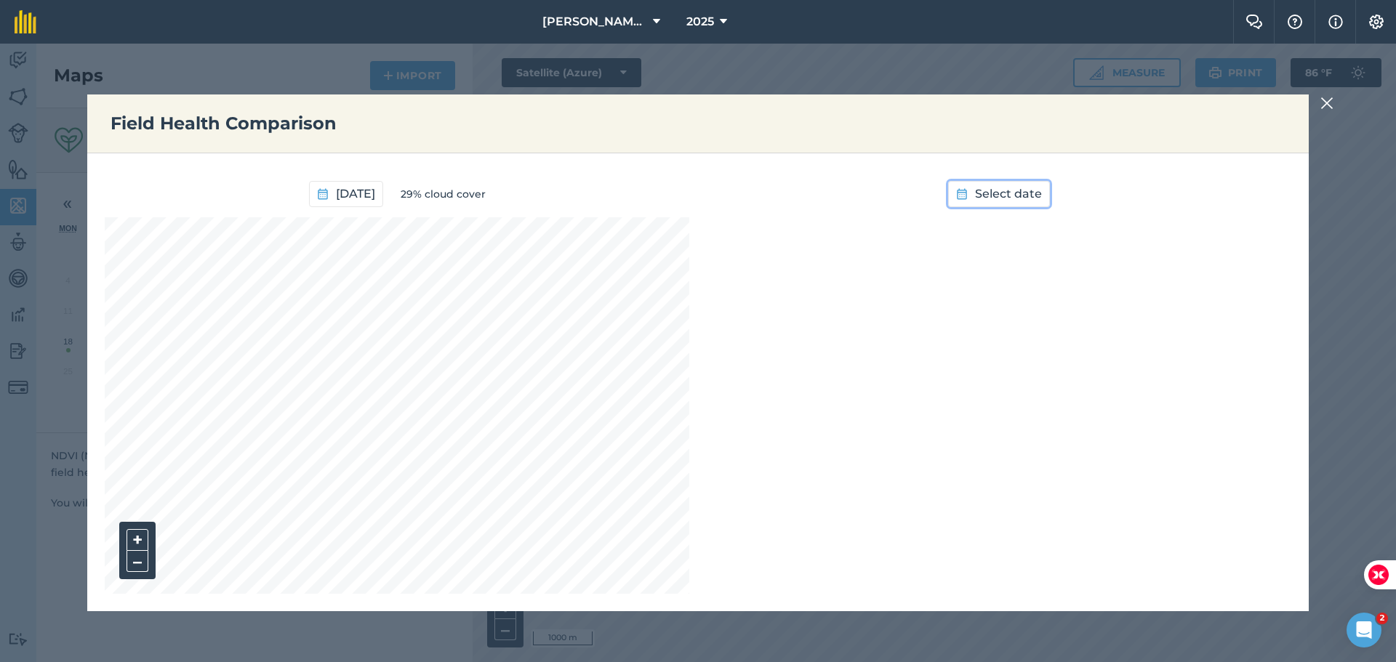
click at [1001, 190] on span "Select date" at bounding box center [1008, 194] width 67 height 19
click at [960, 334] on button "13" at bounding box center [965, 338] width 34 height 31
click at [953, 184] on button "[DATE]" at bounding box center [948, 194] width 74 height 26
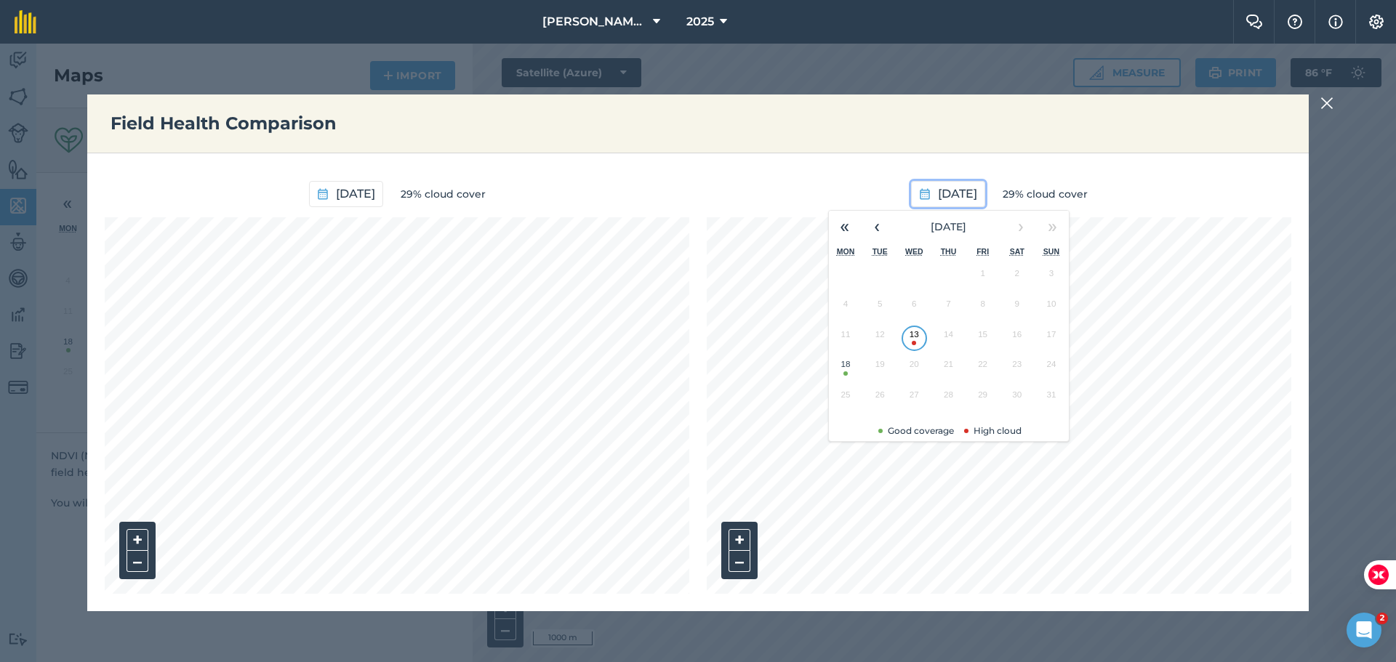
click at [847, 368] on button "18" at bounding box center [846, 368] width 34 height 31
click at [943, 151] on div "Field Health Comparison [DATE] 29% cloud cover + – [DATE] 3% cloud cover + –" at bounding box center [697, 353] width 1221 height 517
click at [1332, 107] on img at bounding box center [1326, 103] width 13 height 17
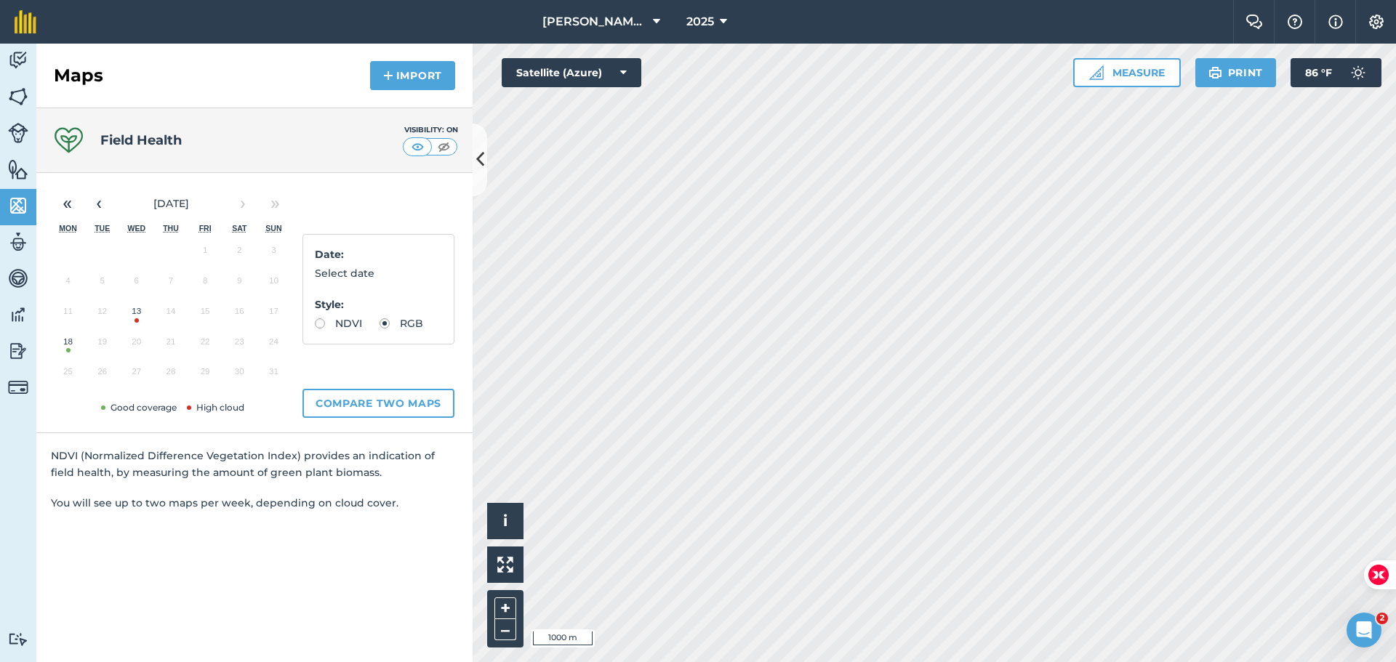
click at [319, 327] on label "NDVI" at bounding box center [338, 323] width 47 height 10
radio input "true"
click at [349, 406] on button "Compare two maps" at bounding box center [378, 403] width 152 height 29
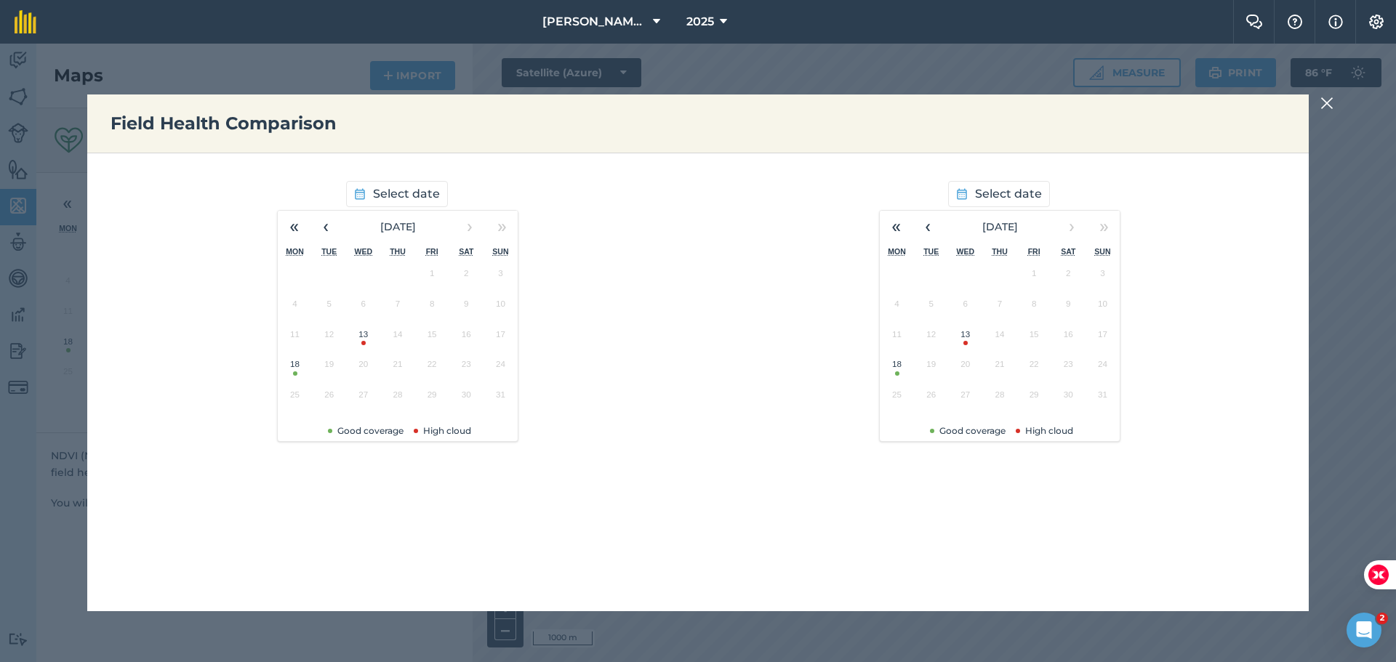
click at [361, 335] on button "13" at bounding box center [363, 338] width 34 height 31
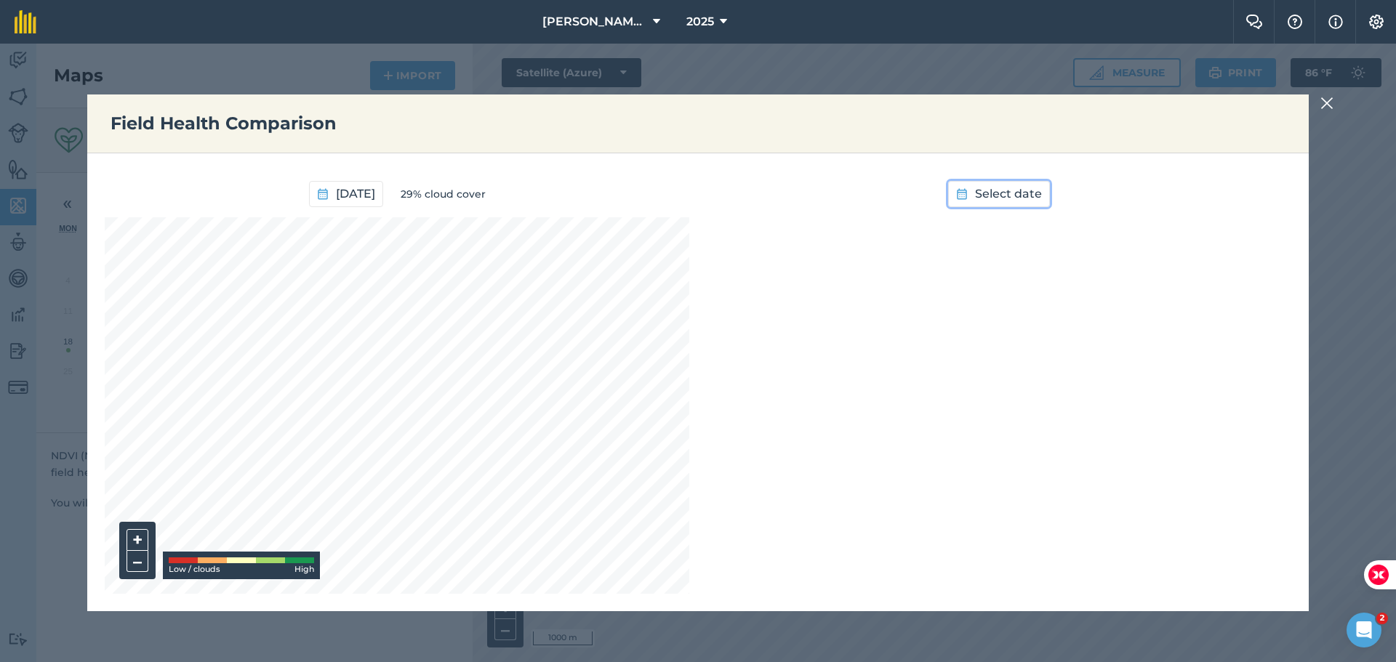
click at [994, 201] on span "Select date" at bounding box center [1008, 194] width 67 height 19
click at [901, 370] on button "18" at bounding box center [897, 368] width 34 height 31
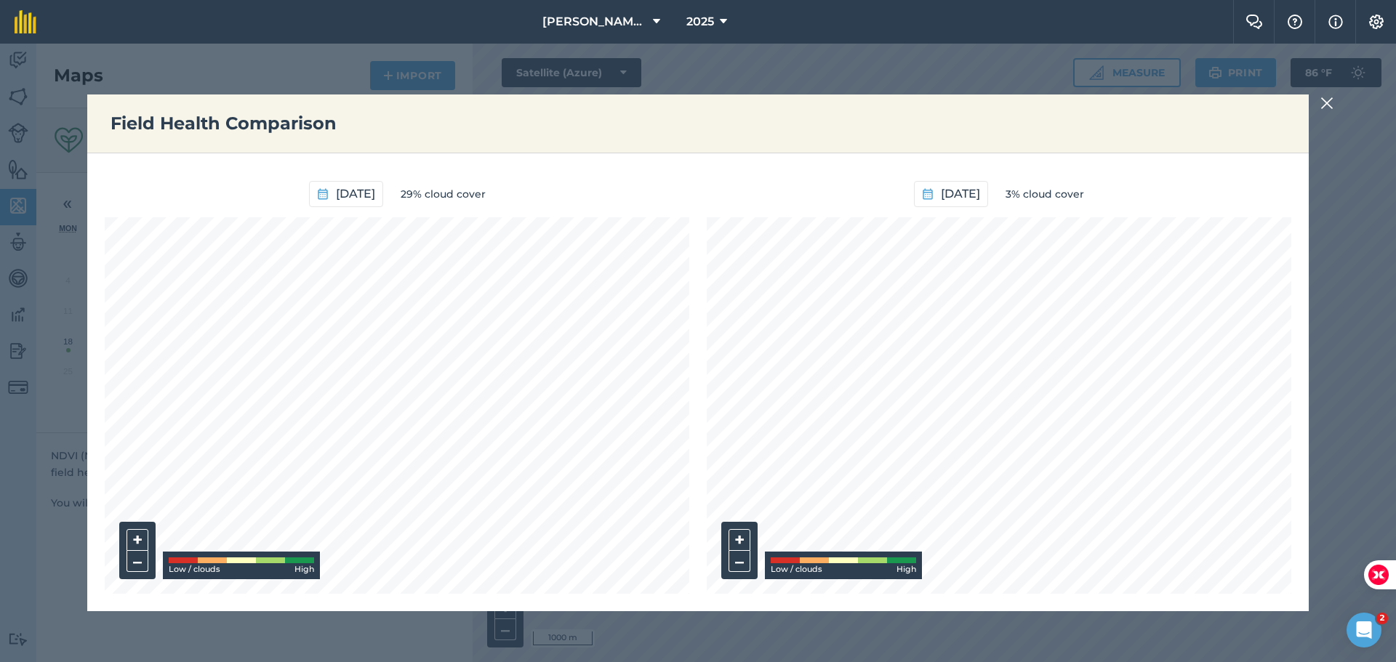
click at [218, 561] on div at bounding box center [212, 561] width 29 height 6
drag, startPoint x: 220, startPoint y: 561, endPoint x: 241, endPoint y: 559, distance: 20.4
click at [241, 559] on div at bounding box center [241, 561] width 145 height 6
click at [1328, 100] on img at bounding box center [1326, 103] width 13 height 17
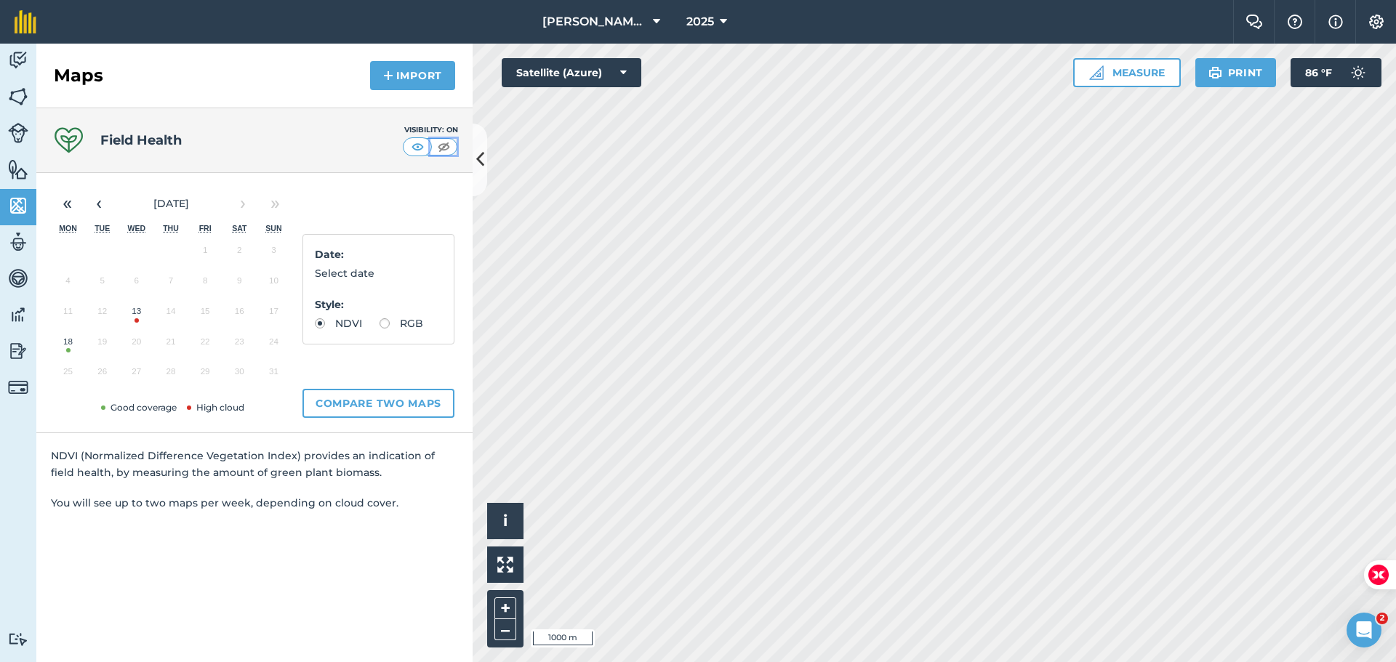
click at [436, 146] on img at bounding box center [444, 147] width 18 height 15
click at [422, 147] on img at bounding box center [418, 147] width 18 height 15
click at [10, 166] on img at bounding box center [18, 169] width 20 height 22
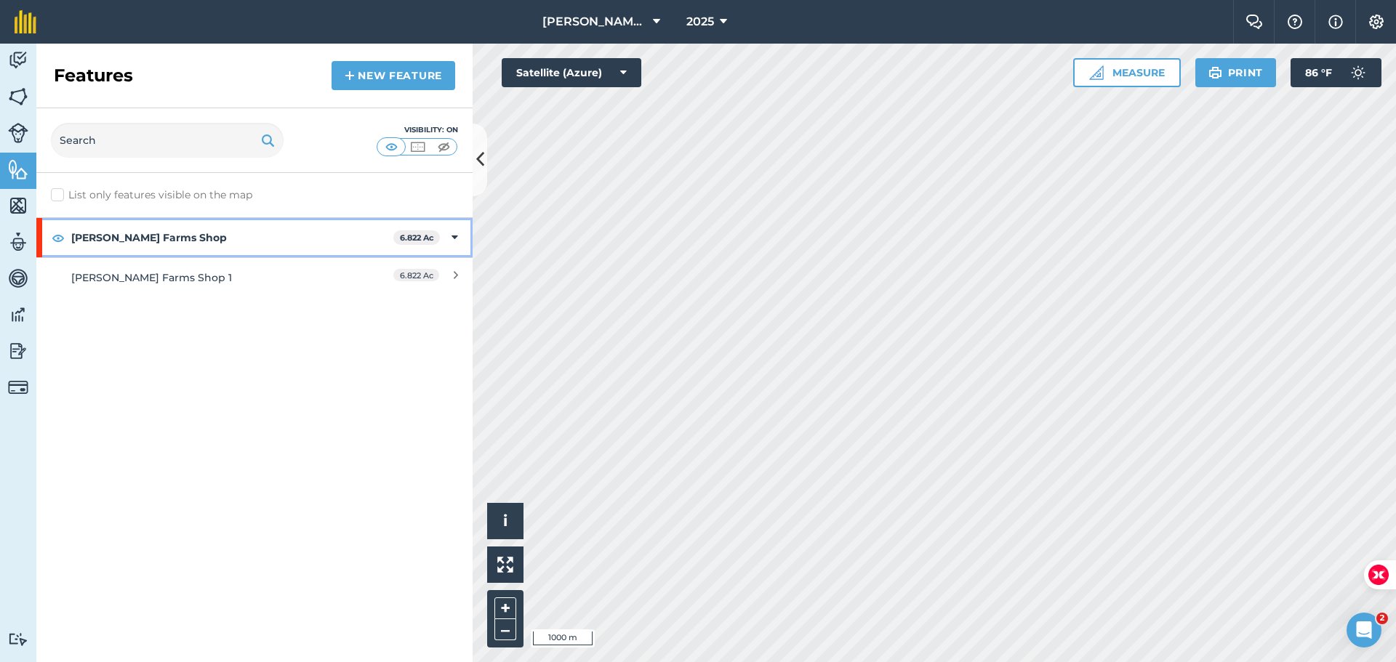
click at [91, 237] on strong "[PERSON_NAME] Farms Shop" at bounding box center [232, 237] width 322 height 39
click at [91, 237] on strong "[PERSON_NAME] Farms Shop" at bounding box center [233, 237] width 325 height 39
click at [14, 129] on img at bounding box center [18, 133] width 20 height 20
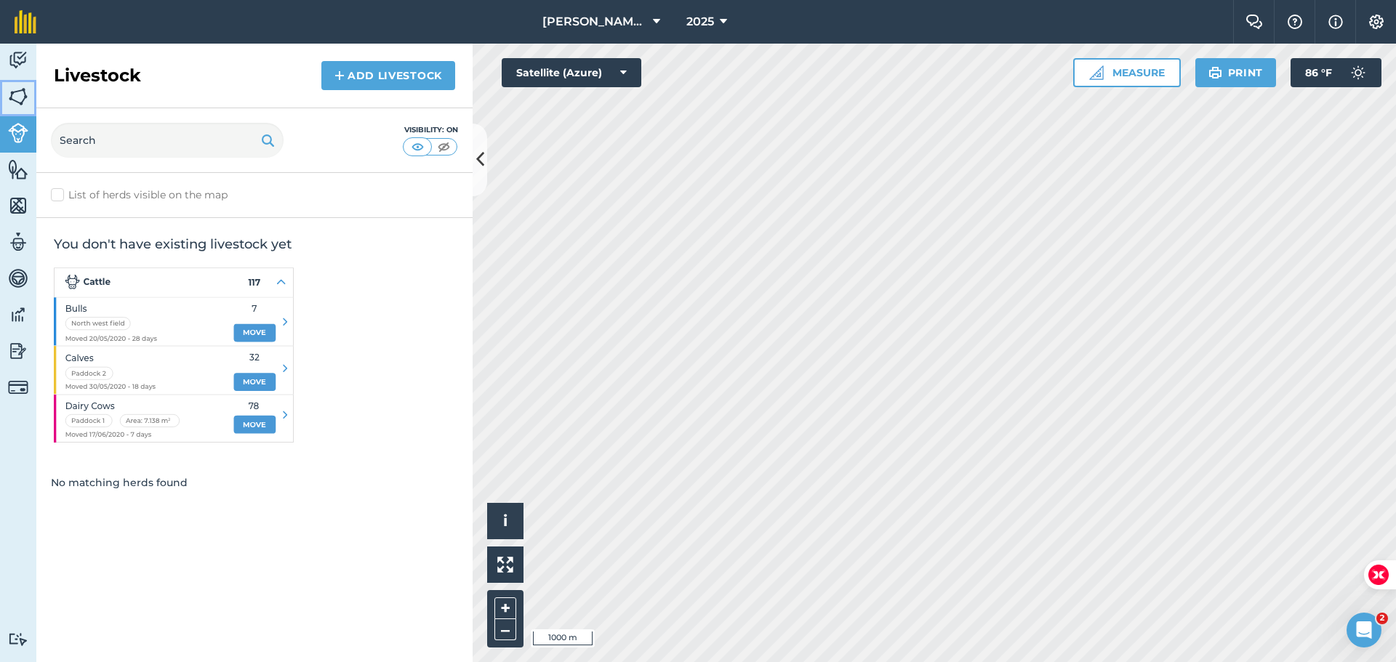
click at [21, 92] on img at bounding box center [18, 97] width 20 height 22
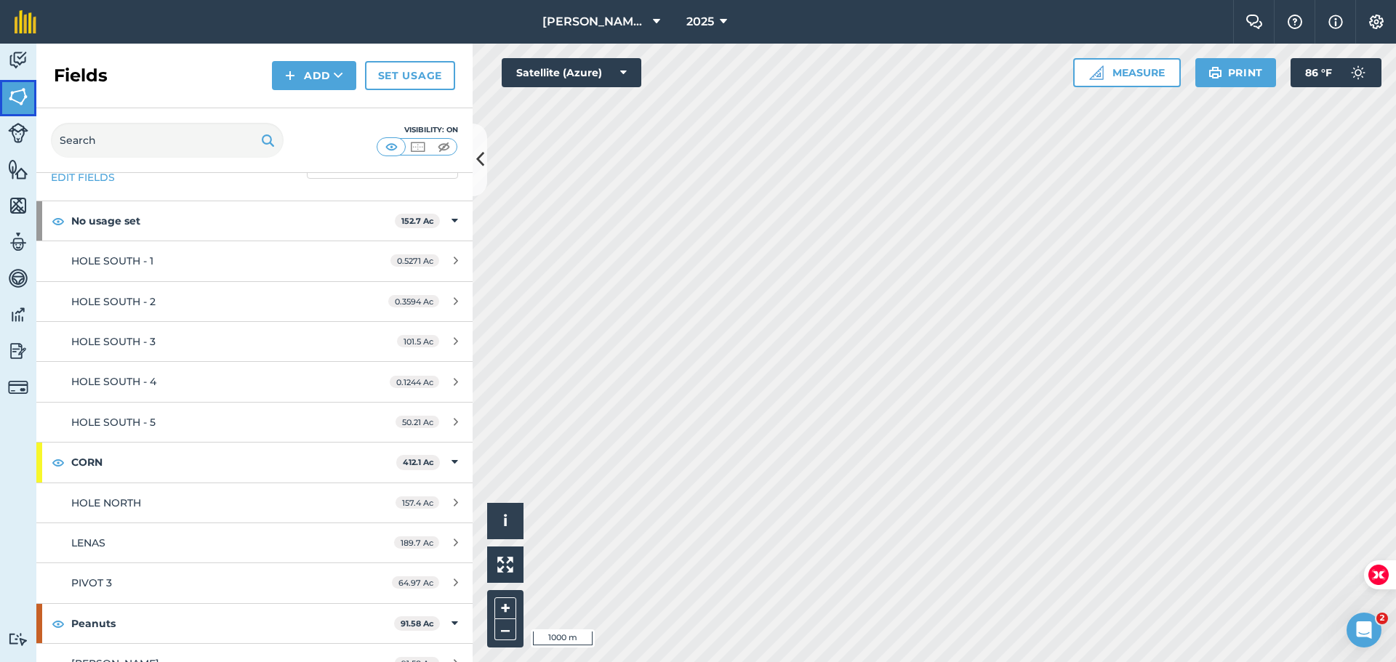
scroll to position [61, 0]
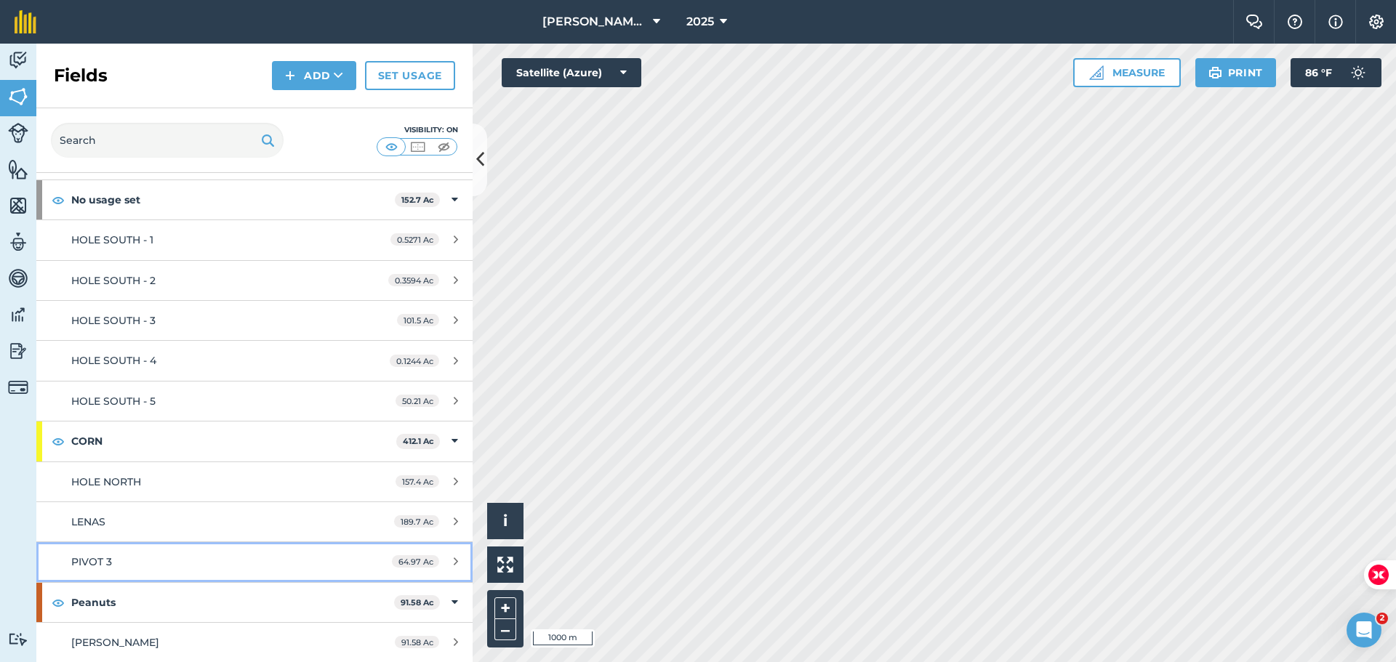
click at [439, 563] on div "64.97 Ac" at bounding box center [424, 562] width 95 height 12
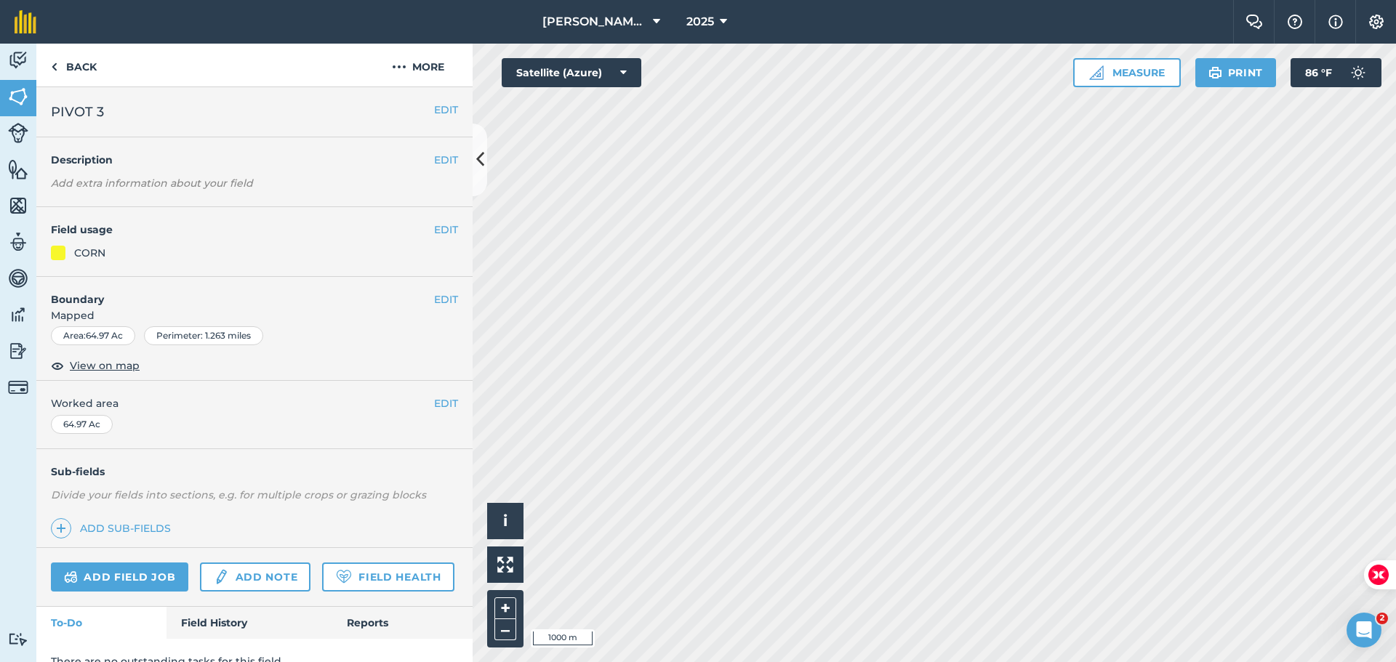
scroll to position [63, 0]
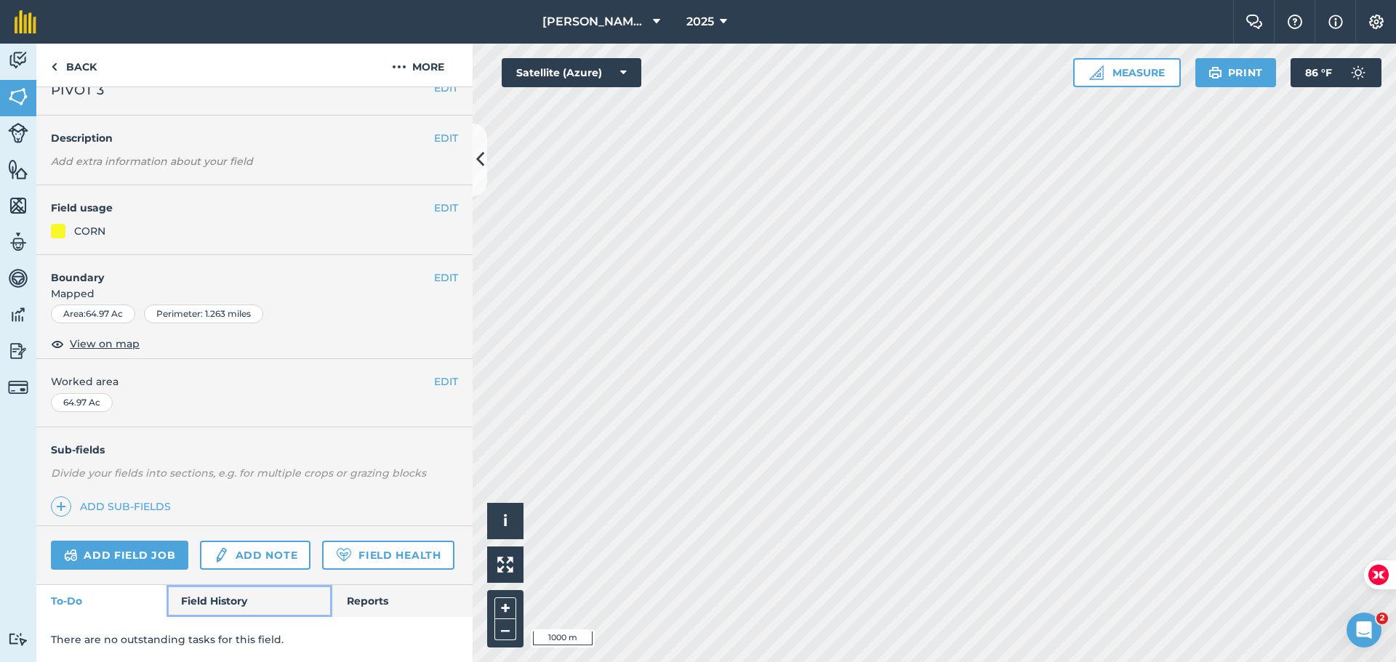
click at [220, 603] on link "Field History" at bounding box center [248, 601] width 165 height 32
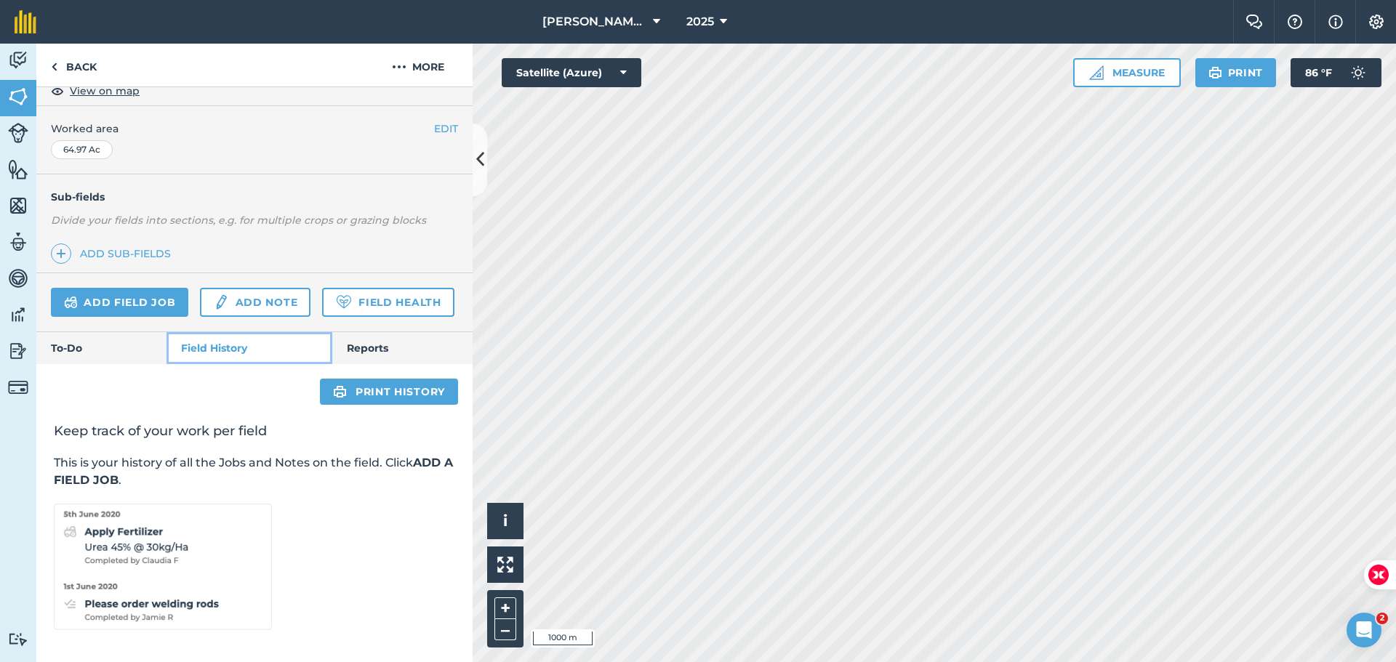
scroll to position [316, 0]
click at [322, 308] on link "Field Health" at bounding box center [388, 302] width 132 height 29
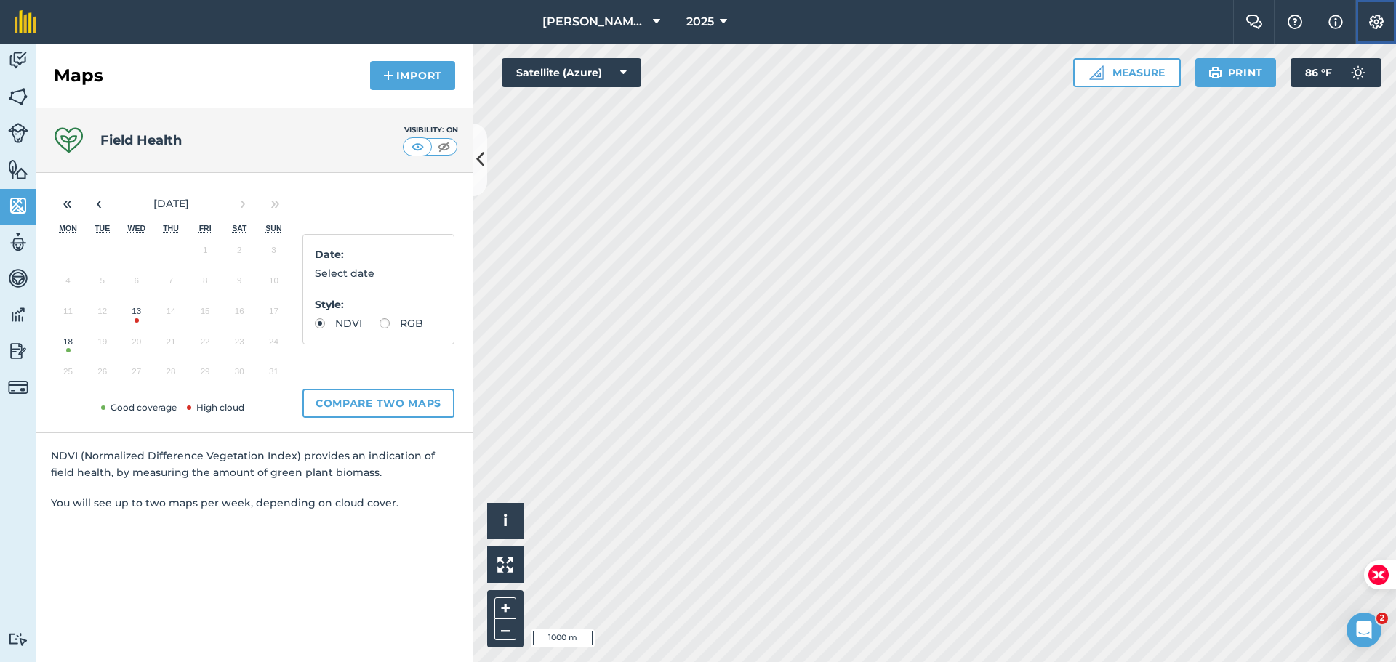
click at [1376, 7] on button "Settings" at bounding box center [1375, 22] width 41 height 44
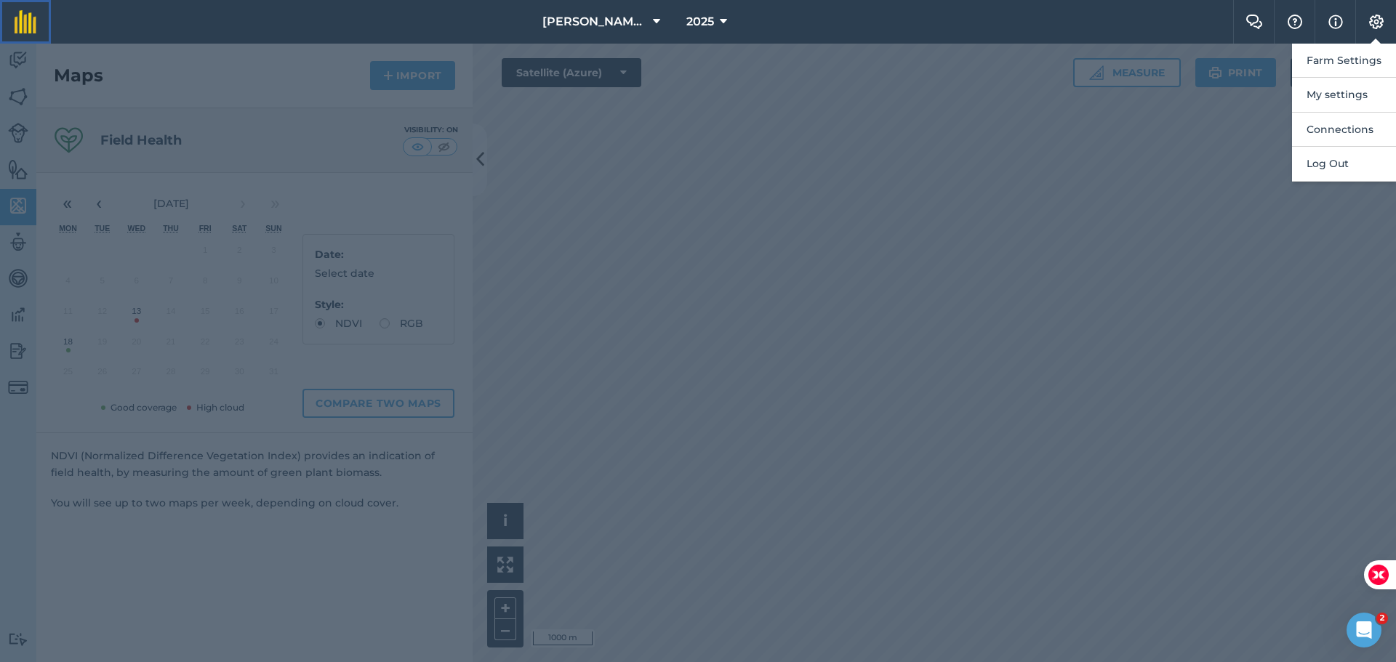
click at [23, 23] on img at bounding box center [26, 21] width 22 height 23
